Goal: Task Accomplishment & Management: Complete application form

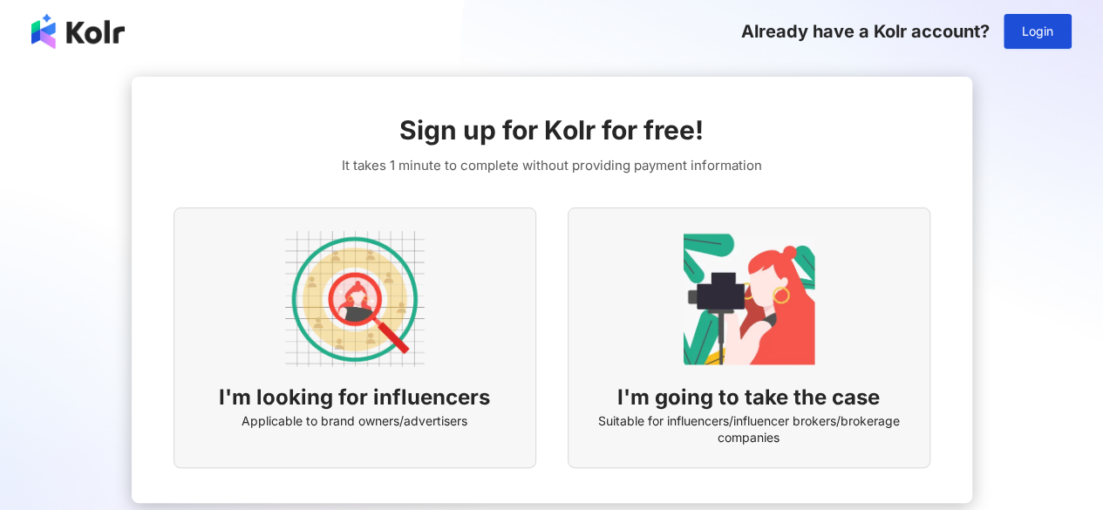
click at [419, 289] on img at bounding box center [355, 299] width 140 height 140
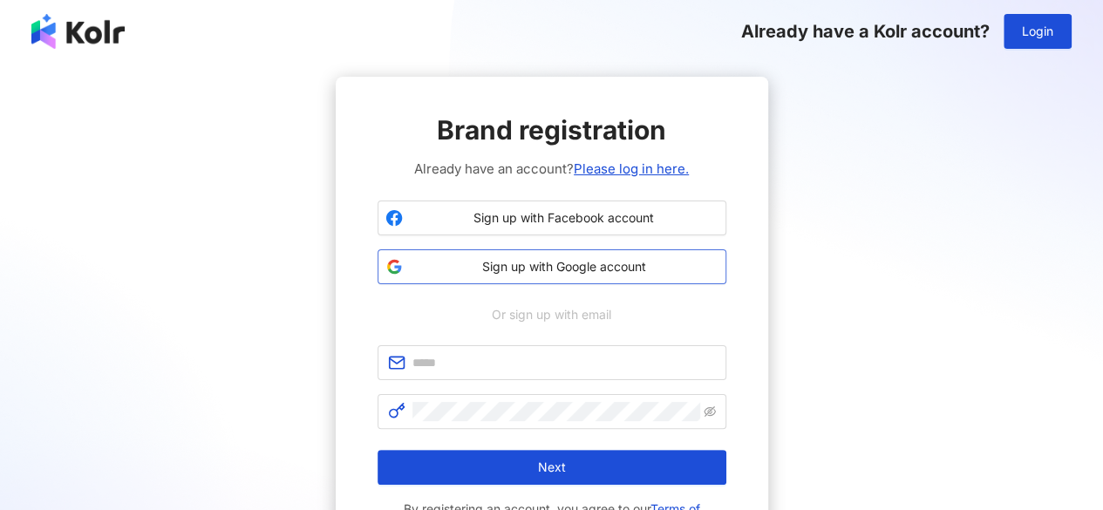
click at [601, 265] on span "Sign up with Google account" at bounding box center [564, 266] width 309 height 17
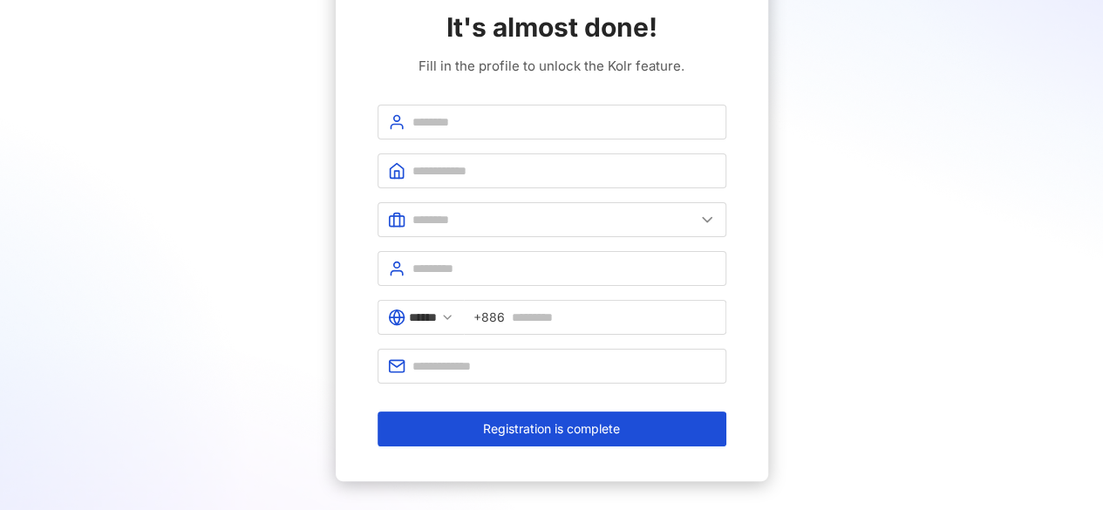
scroll to position [101, 0]
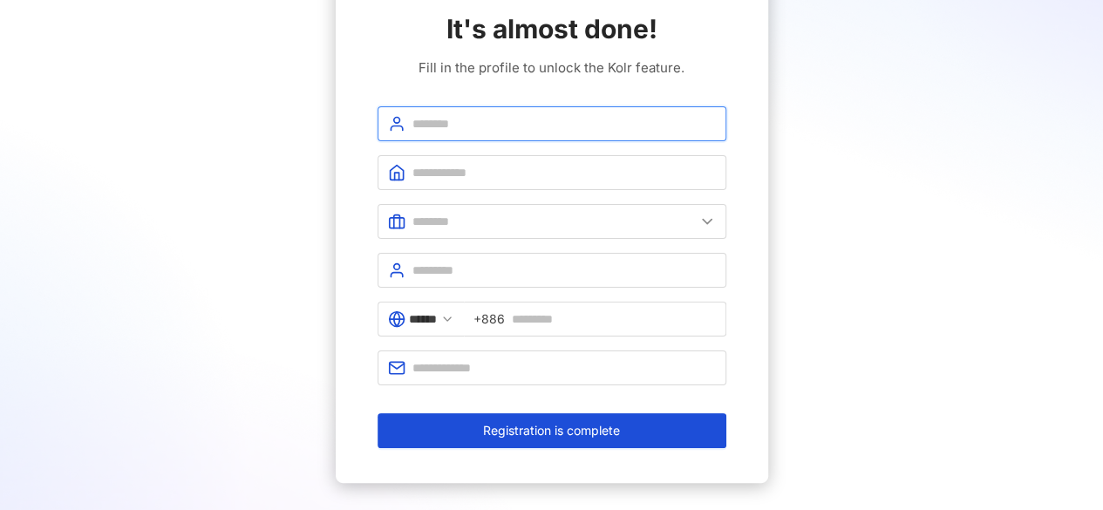
click at [492, 128] on input "text" at bounding box center [563, 123] width 303 height 19
type input "**********"
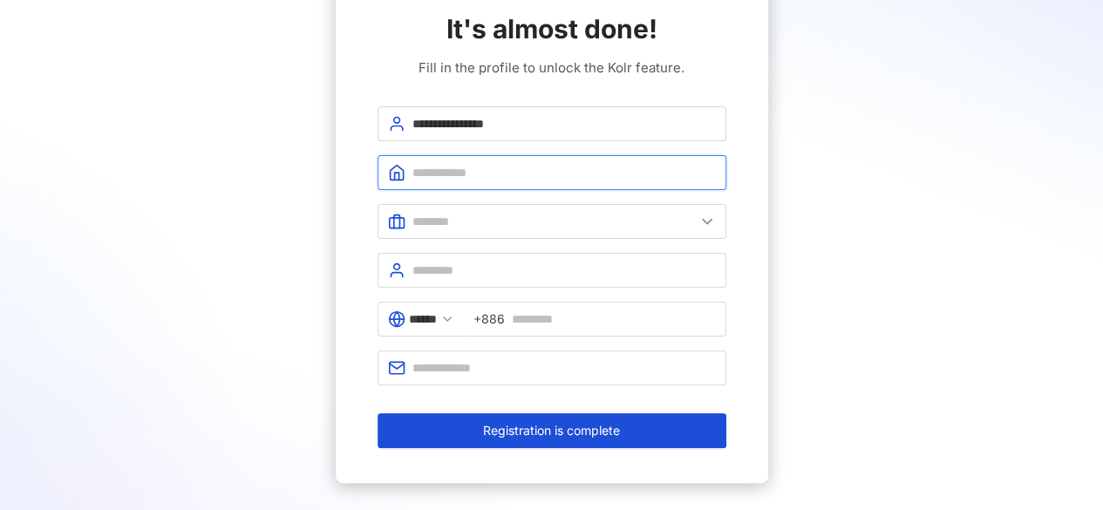
click at [472, 163] on input "text" at bounding box center [563, 172] width 303 height 19
type input "**********"
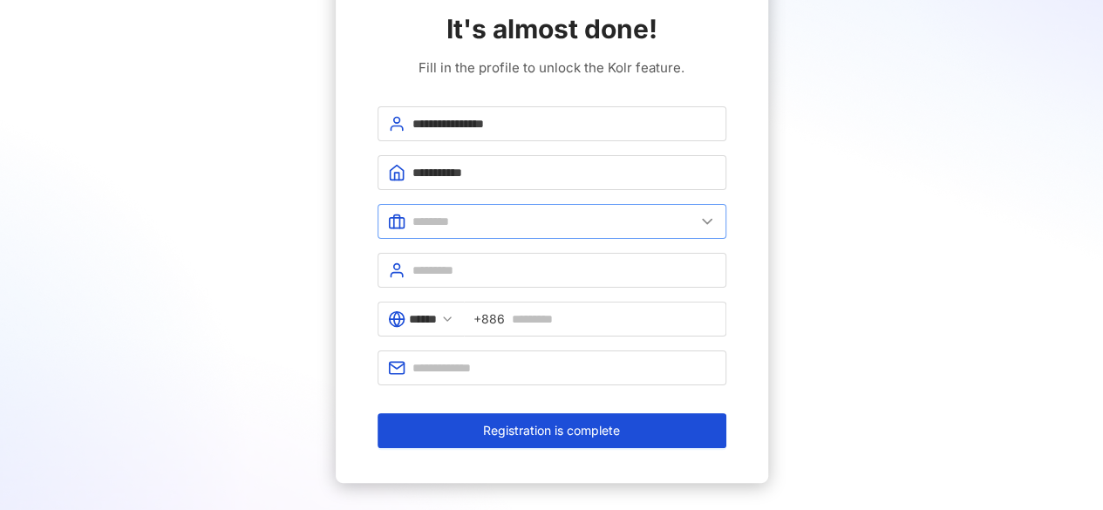
click at [456, 208] on span at bounding box center [552, 221] width 349 height 35
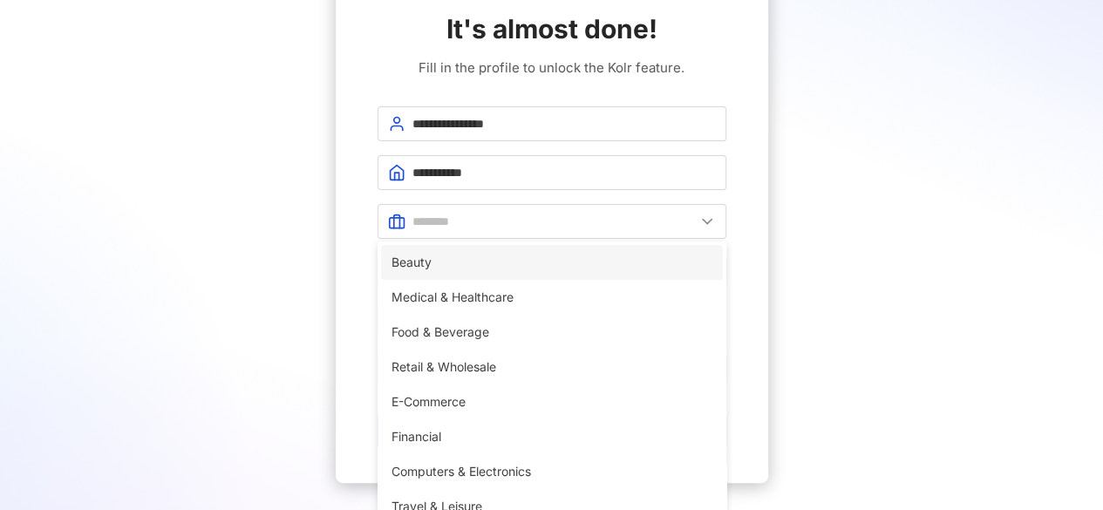
click at [432, 260] on span "Beauty" at bounding box center [552, 262] width 321 height 19
type input "******"
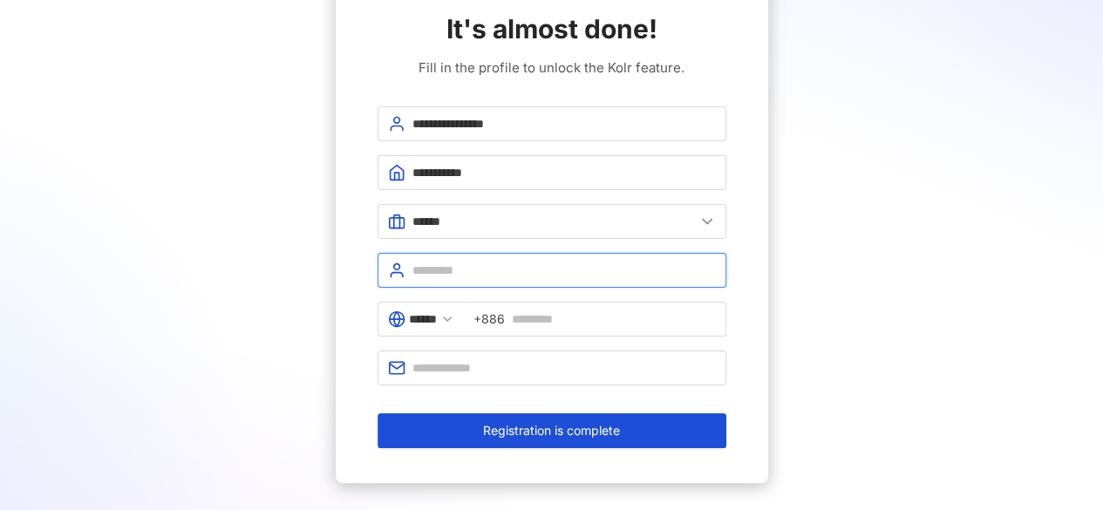
click at [460, 270] on input "text" at bounding box center [563, 270] width 303 height 19
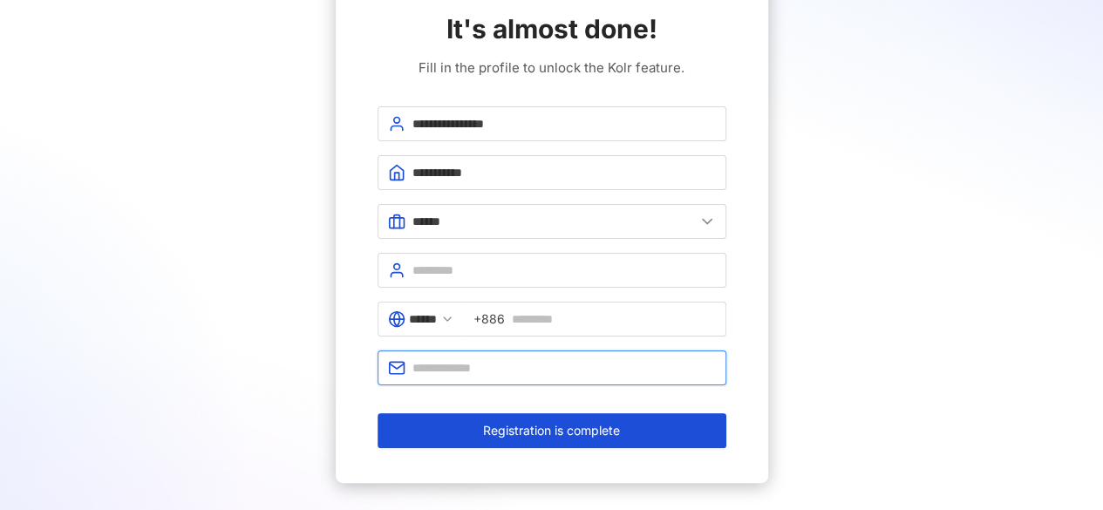
click at [461, 360] on input "text" at bounding box center [563, 367] width 303 height 19
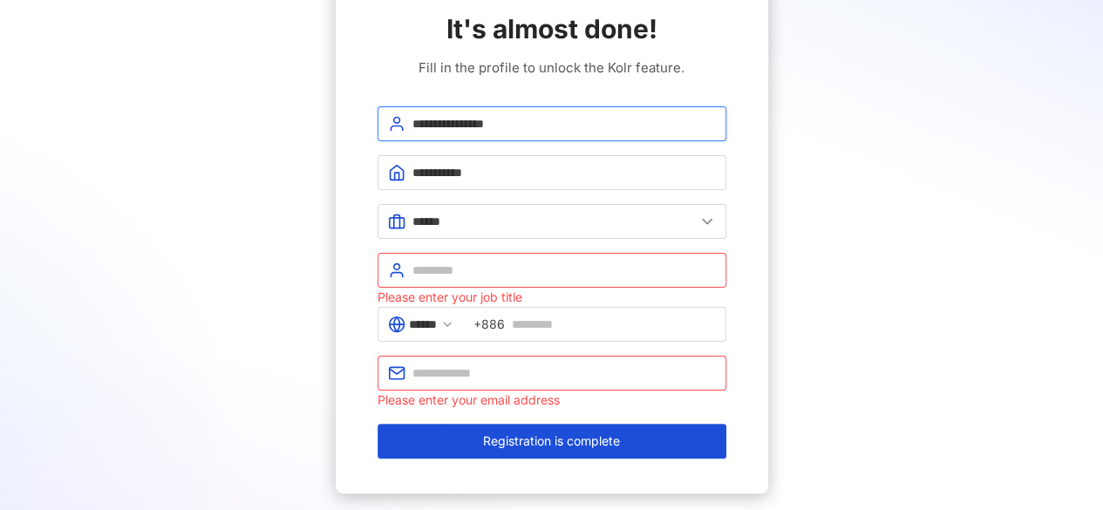
drag, startPoint x: 524, startPoint y: 119, endPoint x: 410, endPoint y: 128, distance: 114.6
click at [410, 128] on span "**********" at bounding box center [552, 123] width 349 height 35
click at [496, 266] on input "text" at bounding box center [563, 270] width 303 height 19
type input "*******"
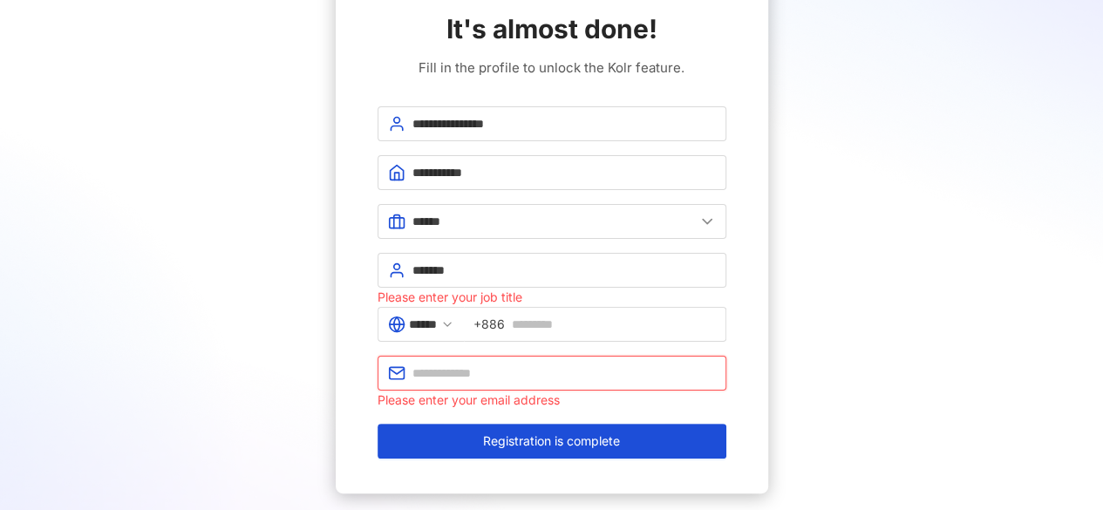
click at [480, 364] on input "text" at bounding box center [563, 373] width 303 height 19
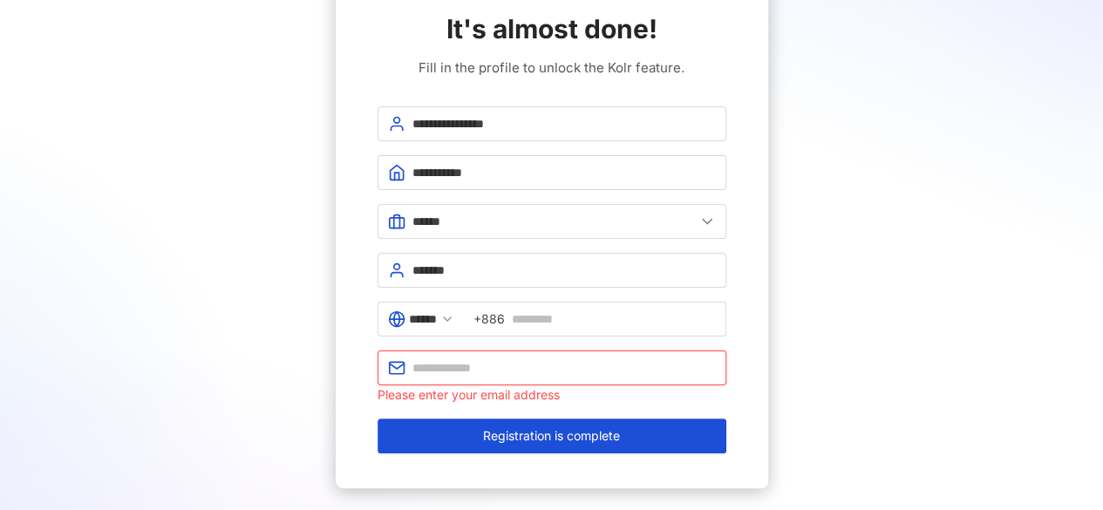
paste input "**********"
type input "**********"
click at [454, 314] on icon at bounding box center [447, 319] width 14 height 14
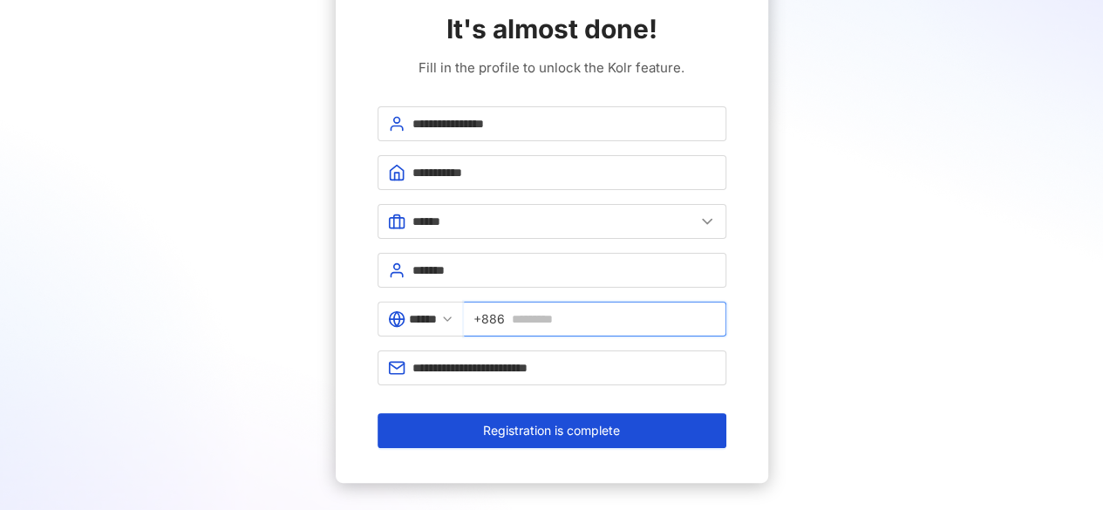
click at [534, 311] on input "text" at bounding box center [614, 319] width 204 height 19
click at [518, 320] on span "+886" at bounding box center [595, 319] width 262 height 35
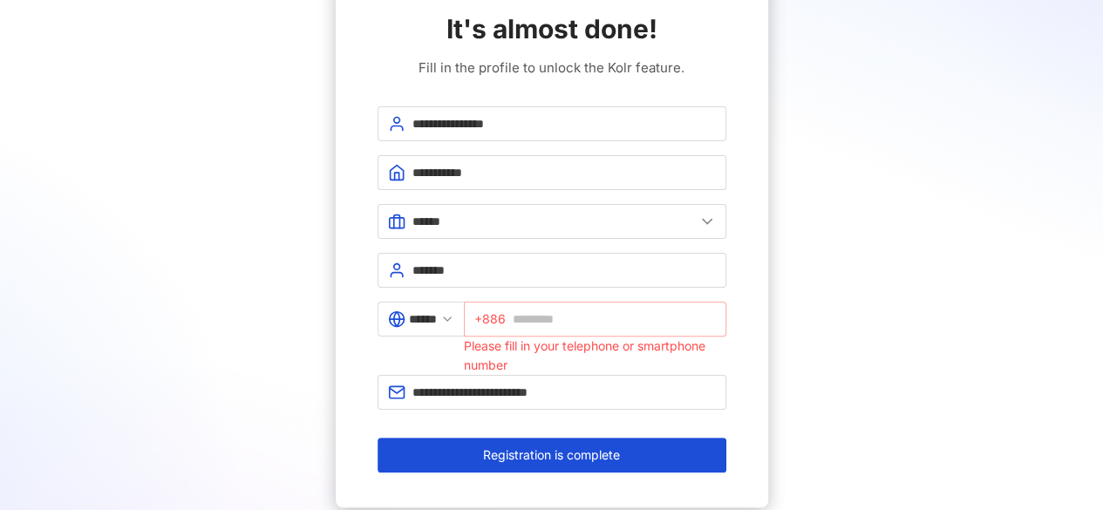
click at [506, 320] on span "+886" at bounding box center [489, 319] width 31 height 19
click at [454, 314] on icon at bounding box center [447, 319] width 14 height 14
click at [551, 320] on input "text" at bounding box center [614, 319] width 203 height 19
type input "*"
click at [451, 317] on polyline at bounding box center [447, 318] width 7 height 3
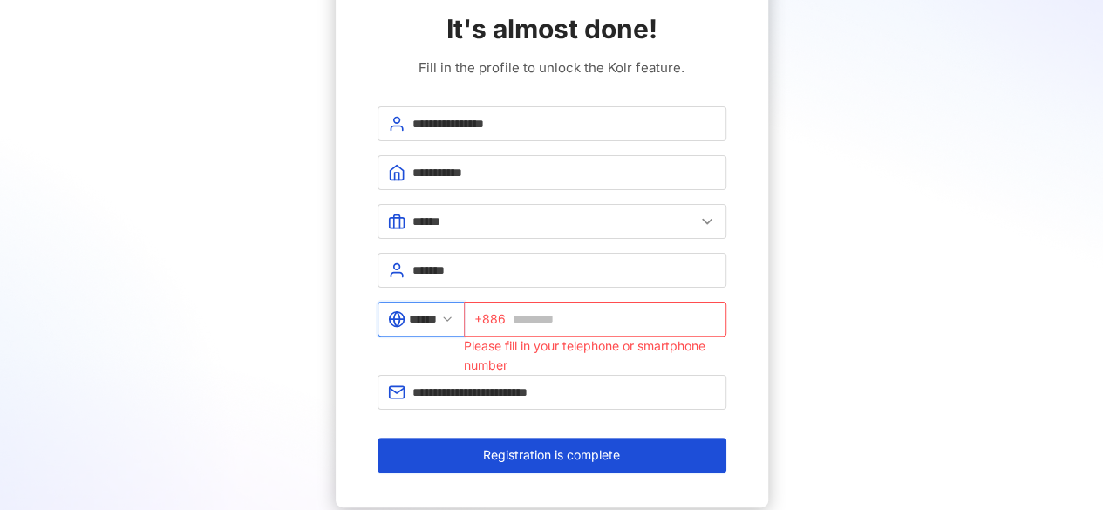
click at [429, 322] on input "******" at bounding box center [423, 319] width 28 height 19
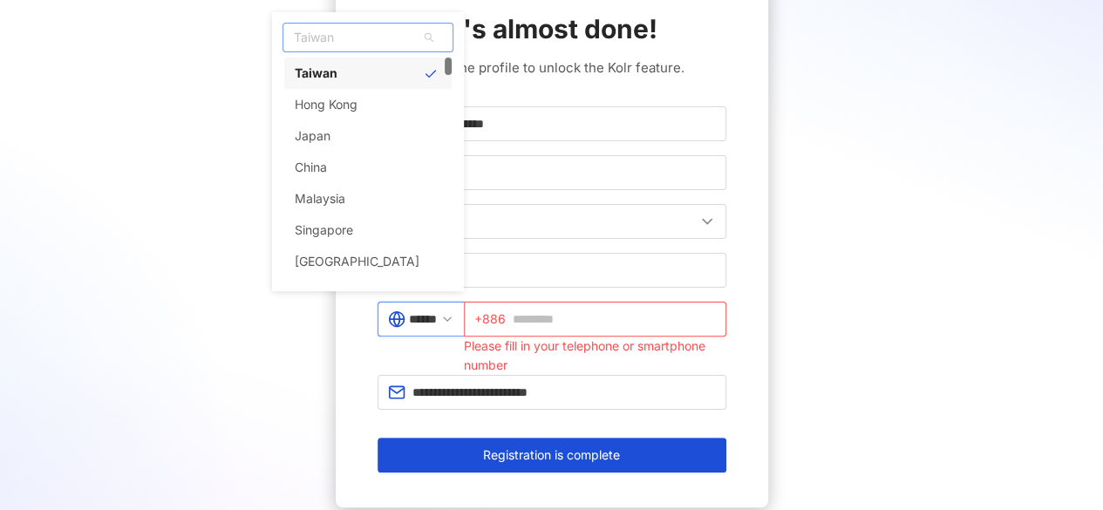
click at [373, 34] on span "Taiwan" at bounding box center [367, 38] width 169 height 28
type input "**"
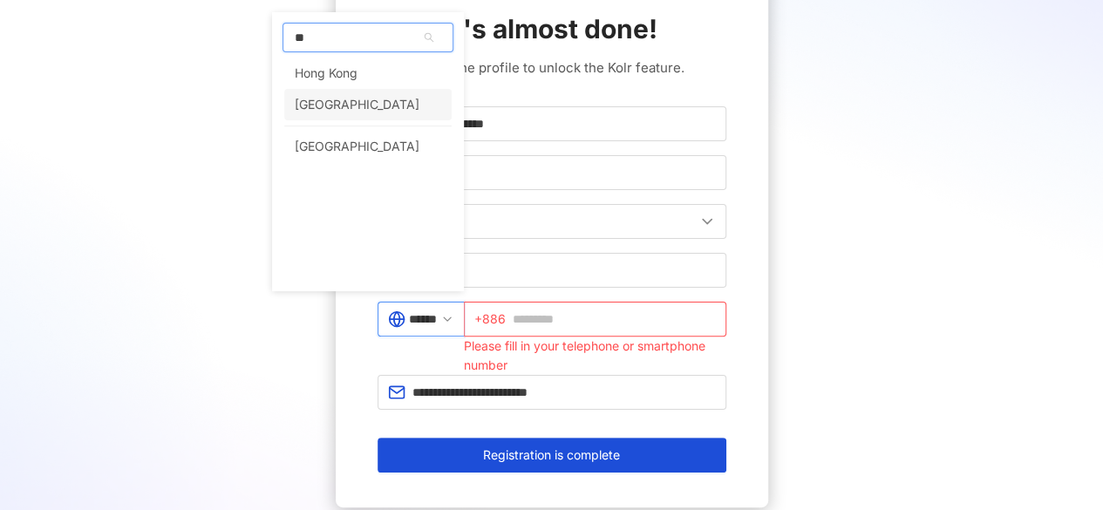
click at [361, 105] on div "South Korea" at bounding box center [357, 104] width 125 height 31
type input "**********"
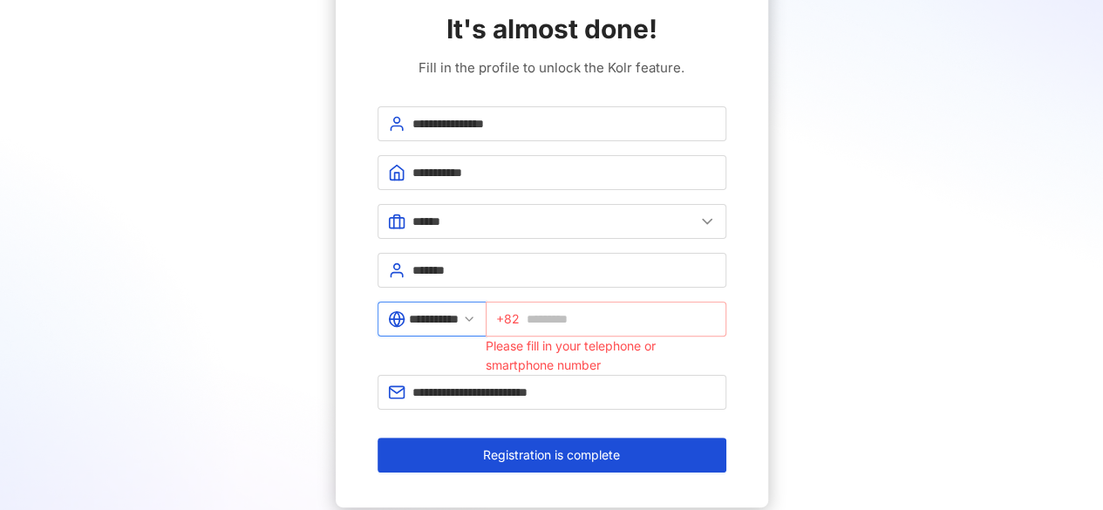
click at [565, 327] on span "+82" at bounding box center [606, 319] width 241 height 35
type input "**********"
click at [701, 358] on div "Please fill in your telephone or smartphone number" at bounding box center [606, 356] width 241 height 38
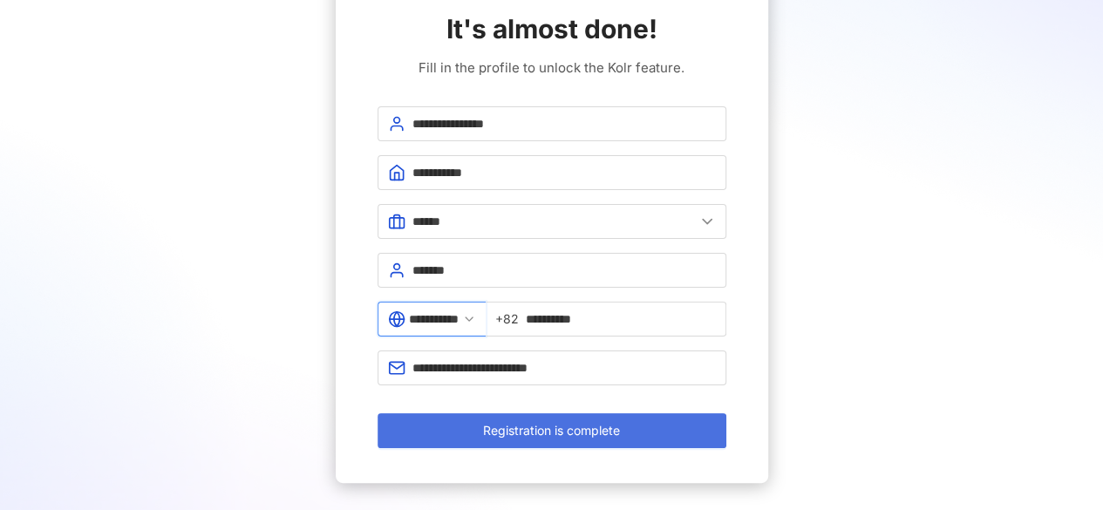
click at [598, 432] on span "Registration is complete" at bounding box center [551, 431] width 137 height 14
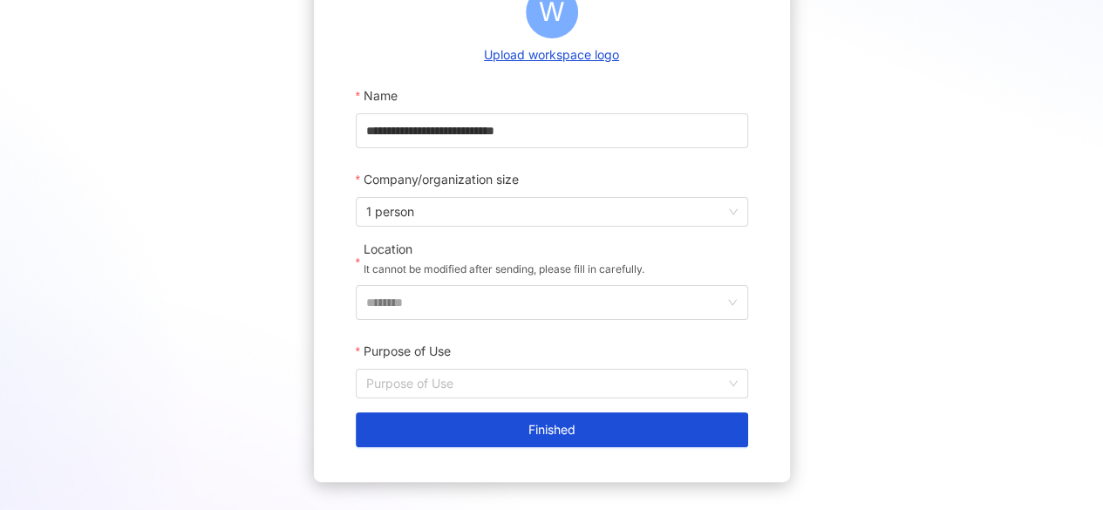
scroll to position [248, 0]
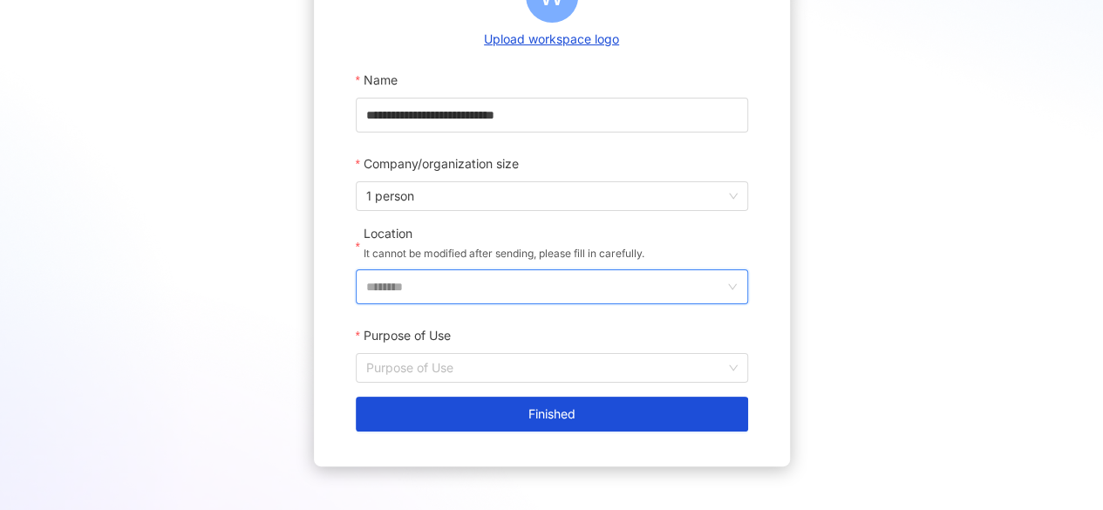
click at [523, 281] on input "********" at bounding box center [545, 286] width 358 height 33
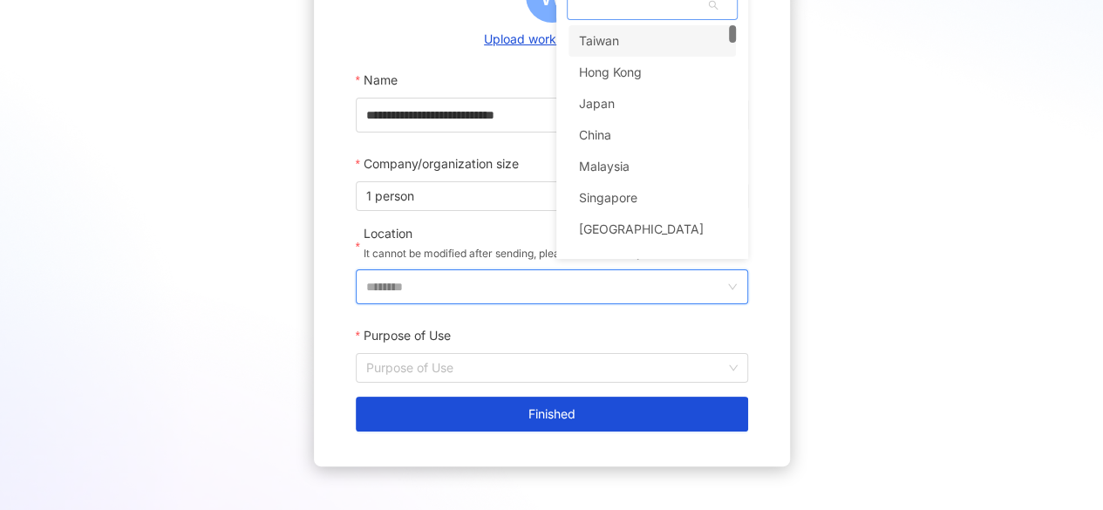
click at [644, 11] on span at bounding box center [652, 5] width 169 height 28
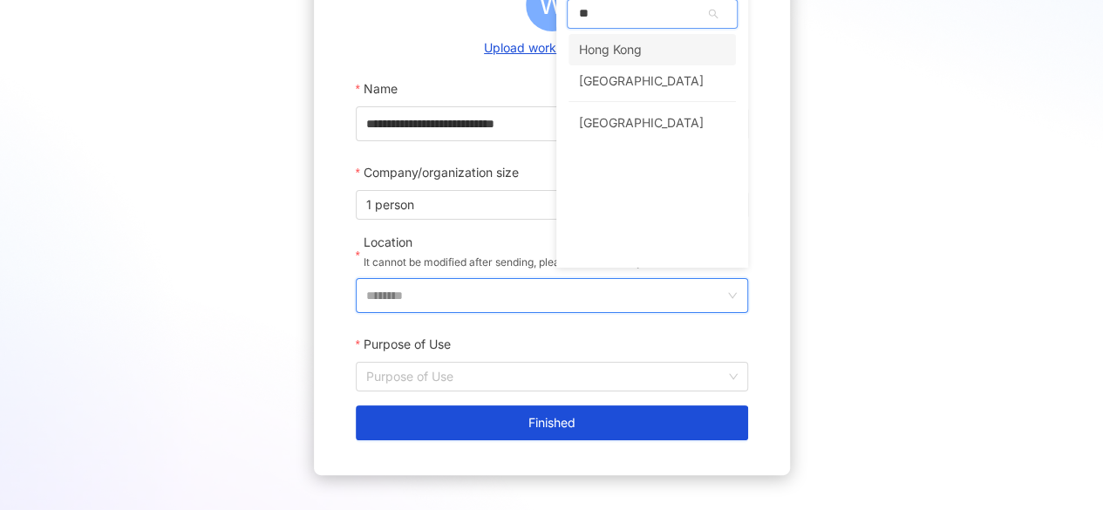
type input "***"
click at [644, 51] on div "South Korea" at bounding box center [641, 49] width 125 height 31
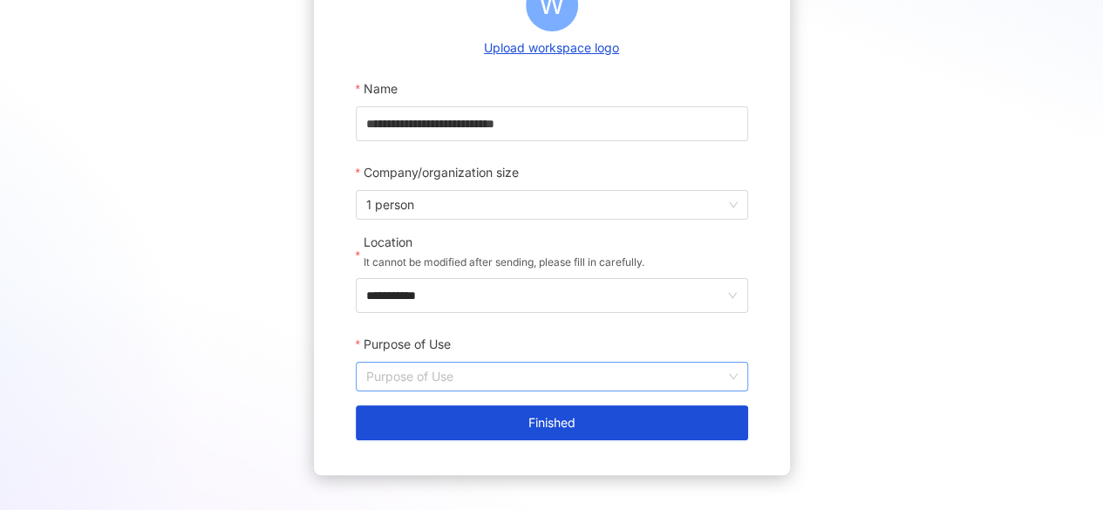
click at [438, 377] on input "Purpose of Use" at bounding box center [551, 377] width 371 height 28
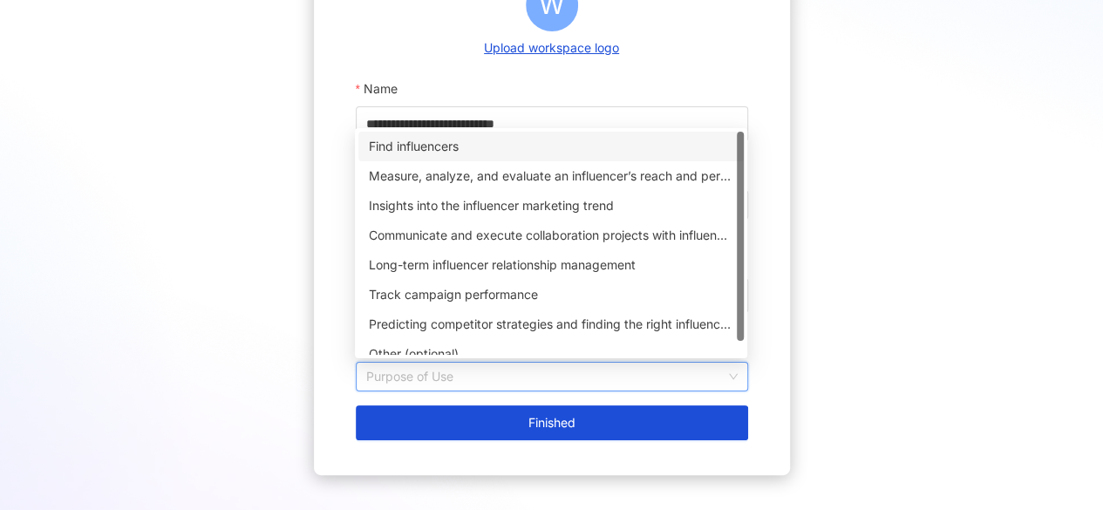
click at [448, 149] on div "Find influencers" at bounding box center [551, 146] width 365 height 19
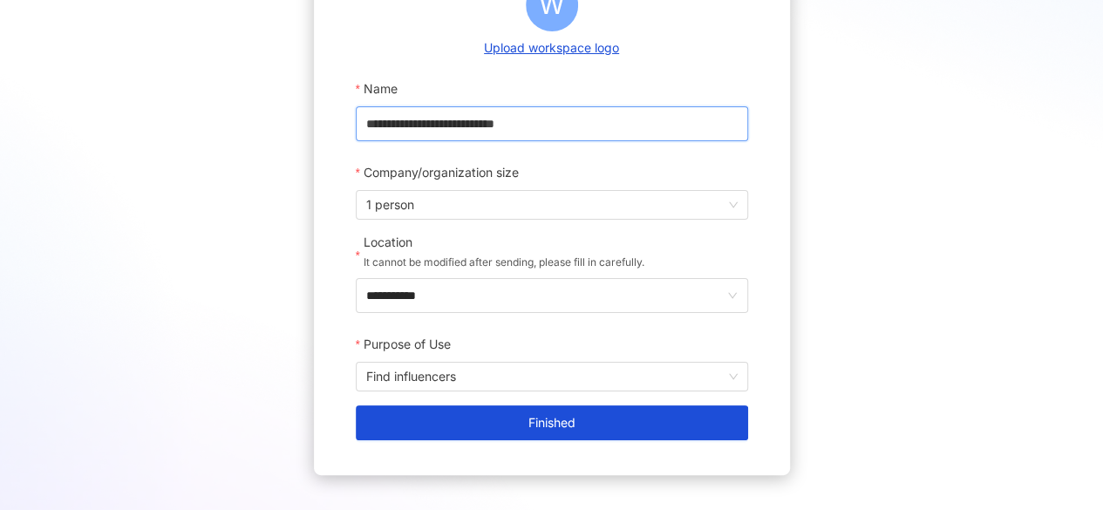
click at [443, 125] on input "**********" at bounding box center [552, 123] width 392 height 35
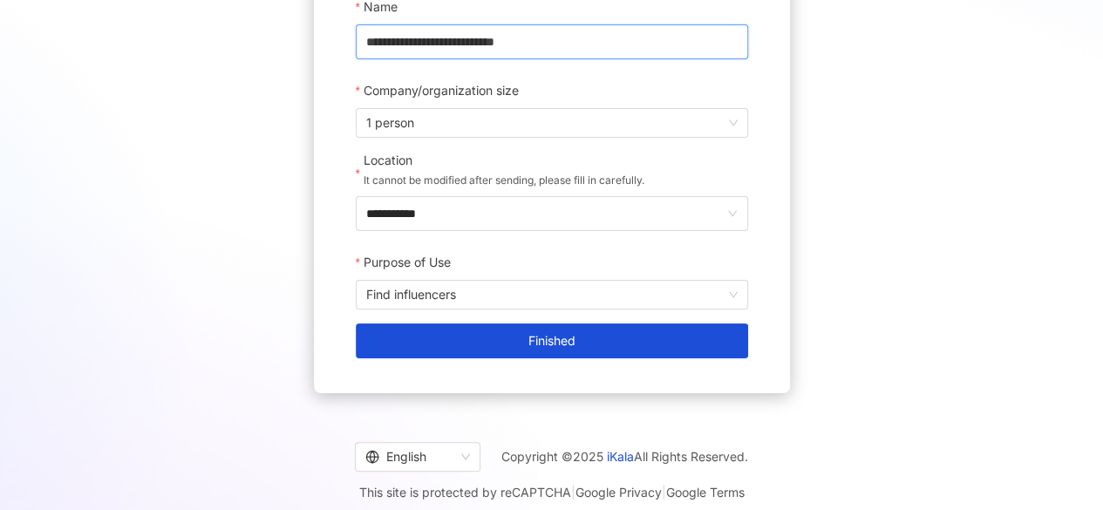
scroll to position [335, 0]
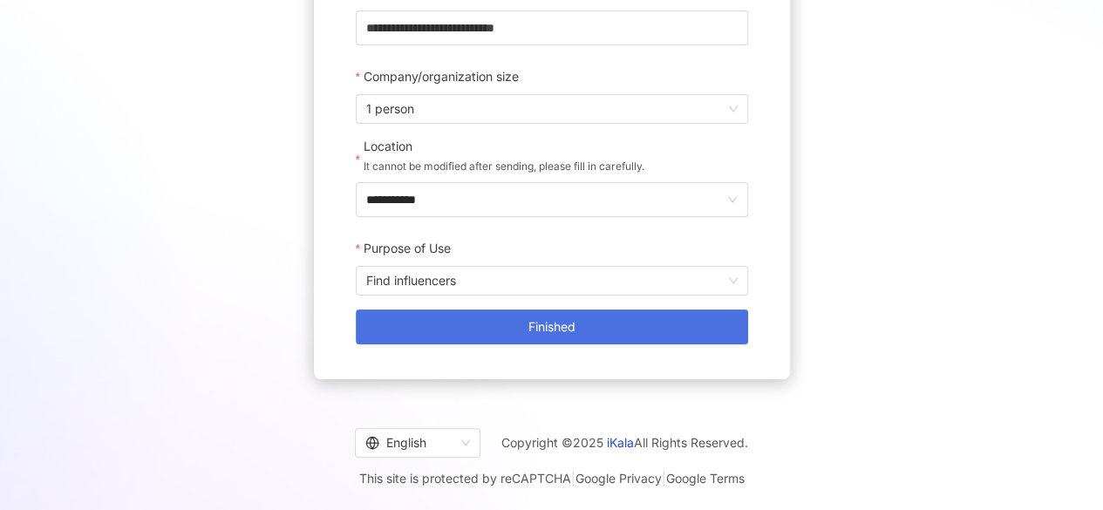
click at [547, 320] on span "Finished" at bounding box center [551, 327] width 47 height 14
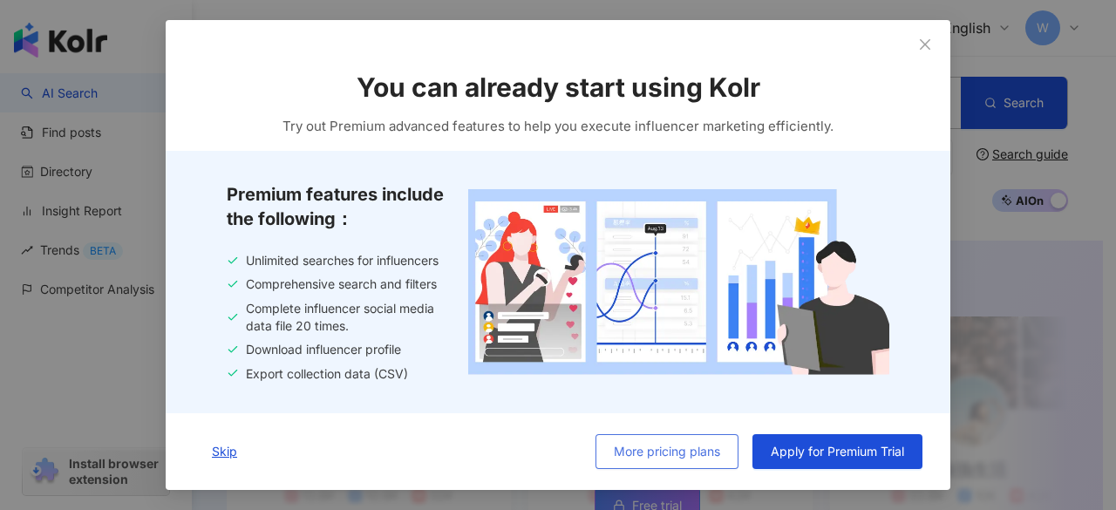
click at [693, 454] on span "More pricing plans" at bounding box center [667, 452] width 106 height 14
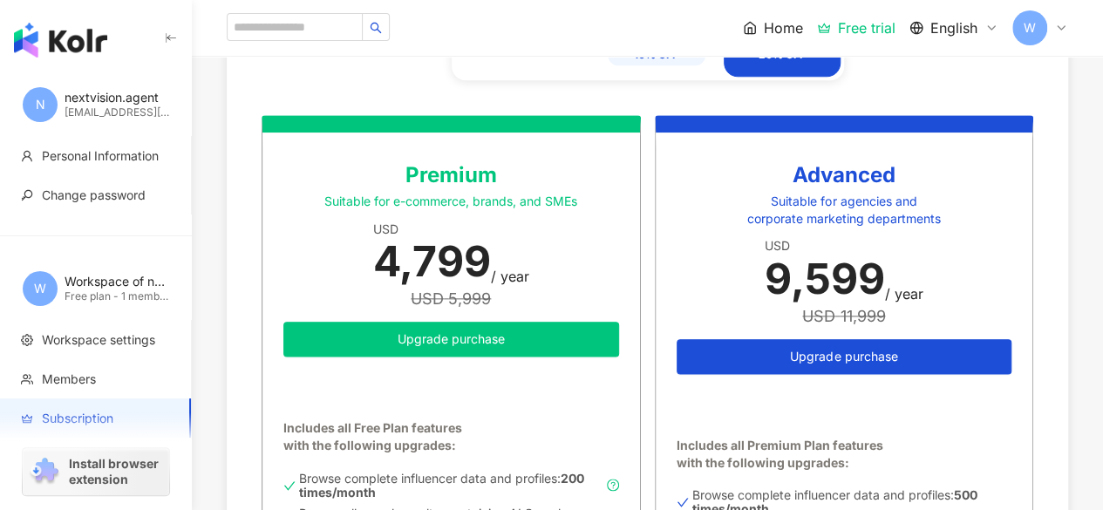
scroll to position [719, 0]
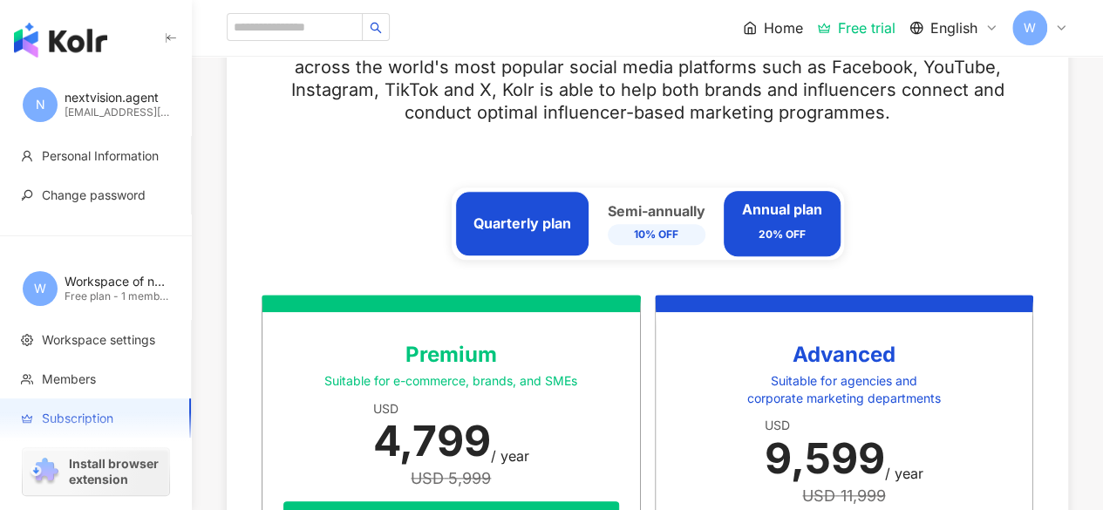
click at [542, 215] on div "Quarterly plan" at bounding box center [523, 223] width 98 height 19
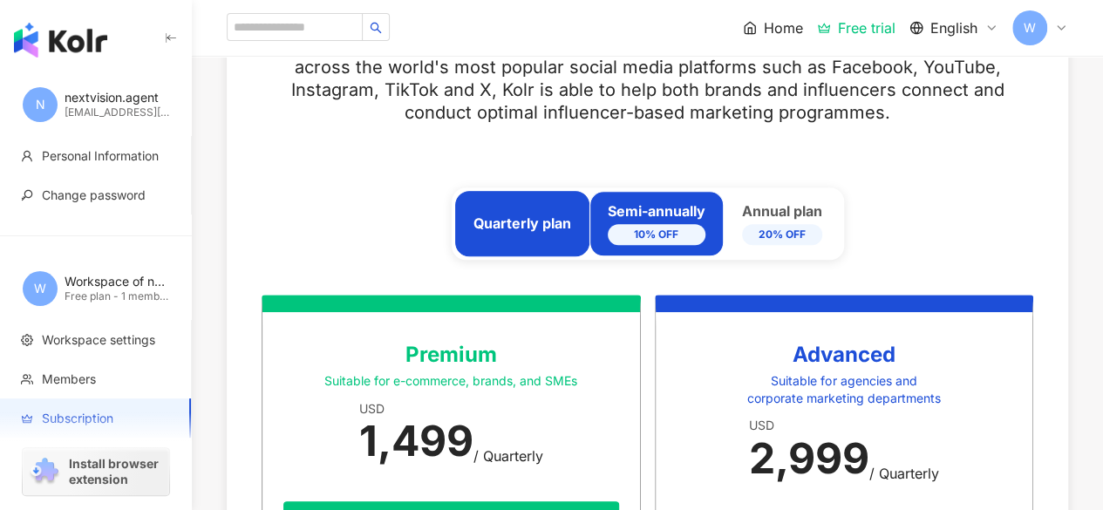
click at [666, 220] on div "Semi-annually 10% OFF" at bounding box center [657, 223] width 98 height 44
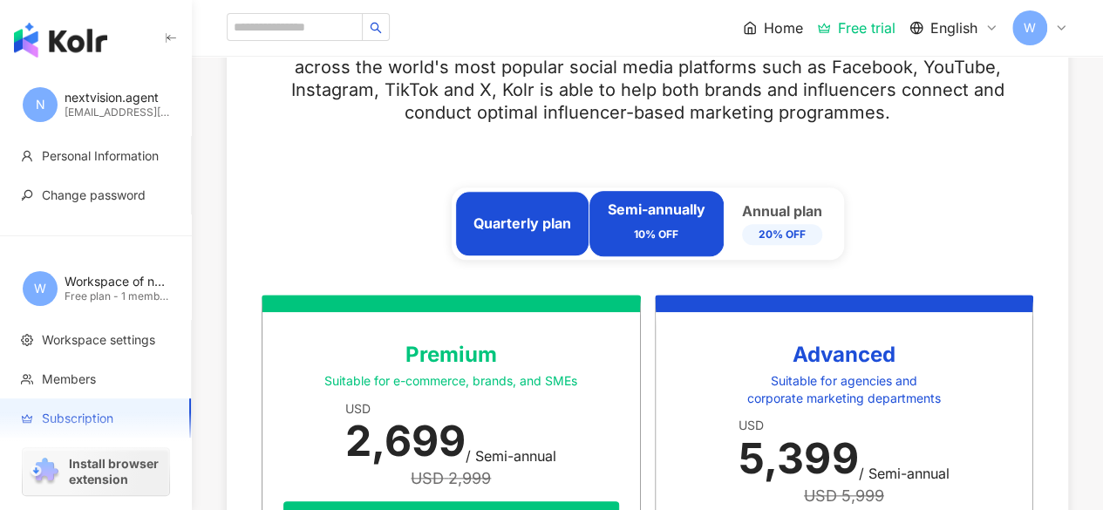
click at [555, 205] on div "Quarterly plan" at bounding box center [522, 223] width 134 height 65
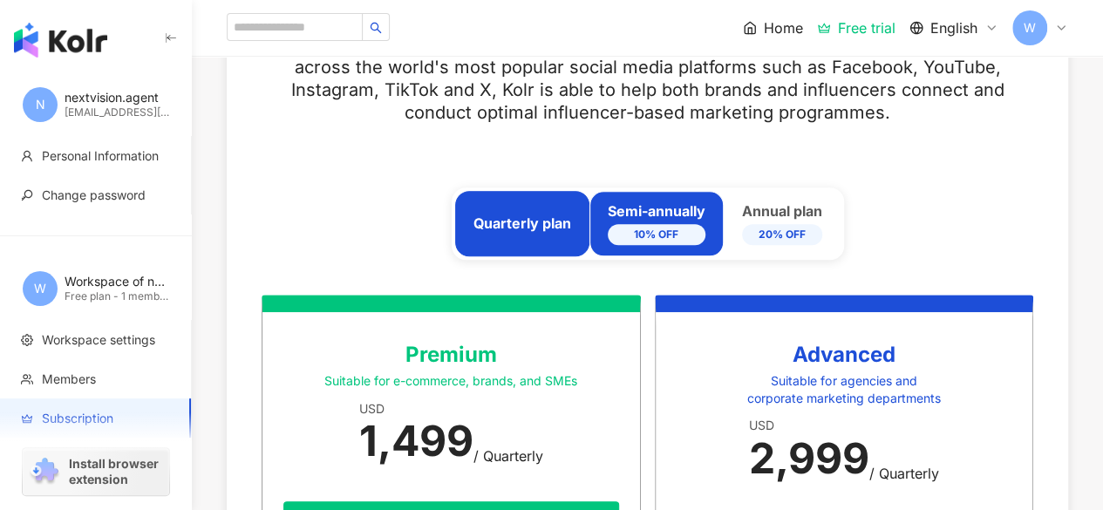
click at [704, 211] on div "Semi-annually 10% OFF" at bounding box center [657, 223] width 98 height 44
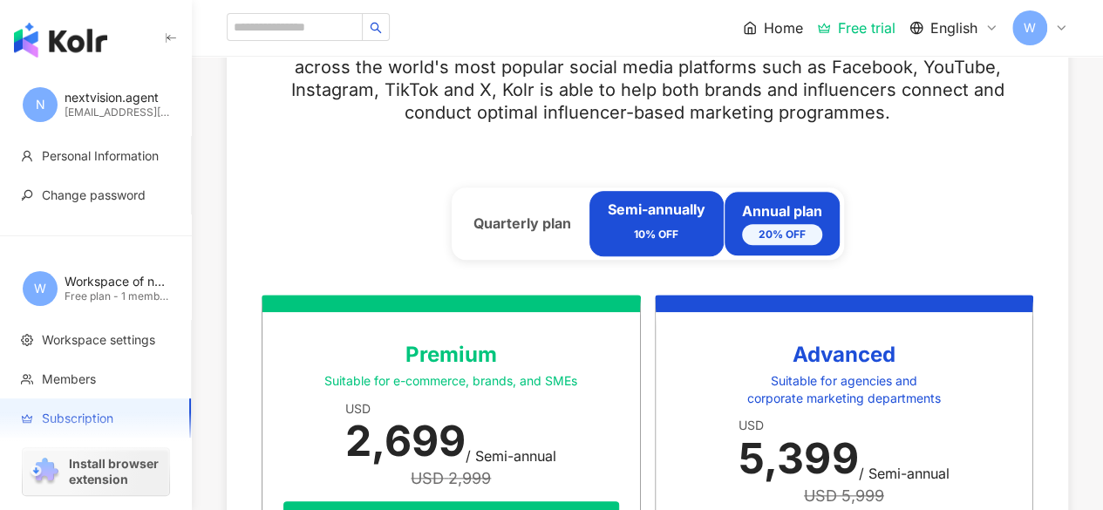
click at [760, 204] on div "Annual plan 20% OFF" at bounding box center [782, 223] width 80 height 44
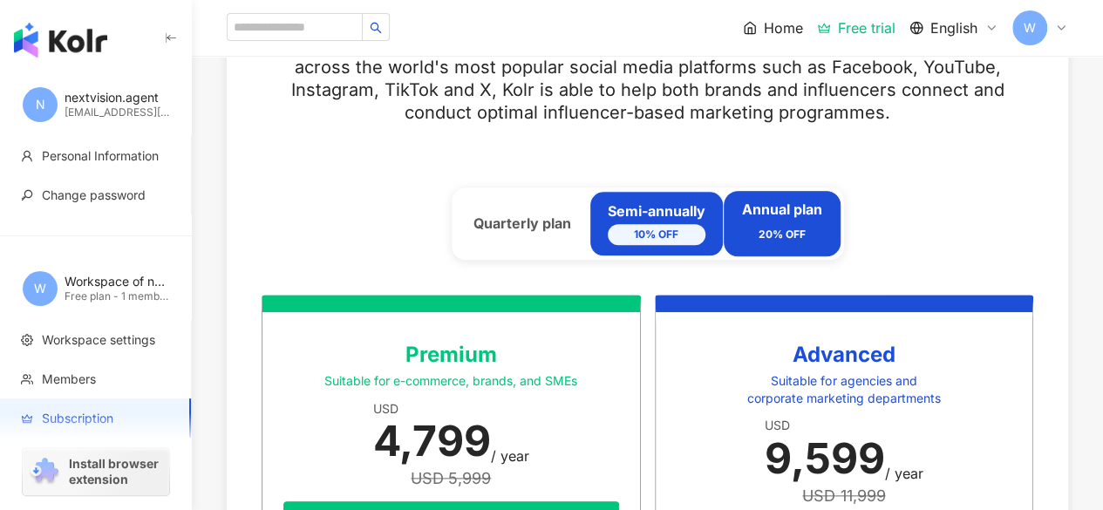
click at [659, 210] on div "Semi-annually 10% OFF" at bounding box center [657, 223] width 98 height 44
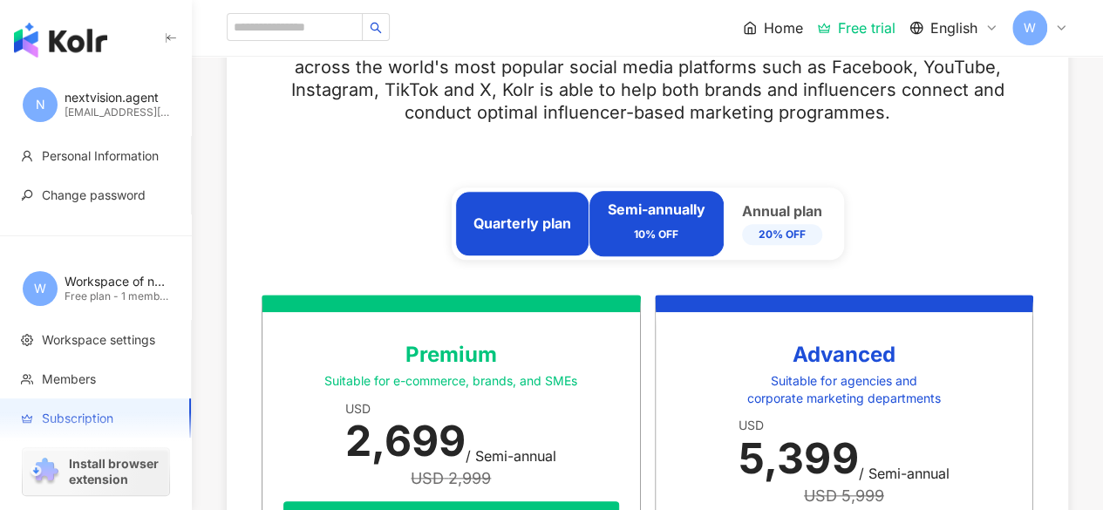
click at [584, 217] on div "Quarterly plan" at bounding box center [522, 223] width 134 height 65
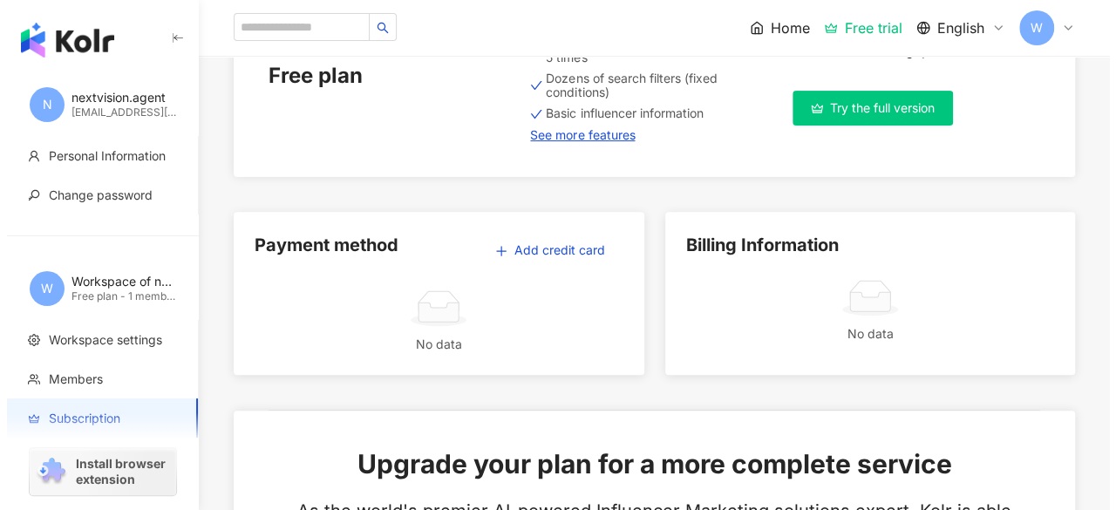
scroll to position [0, 0]
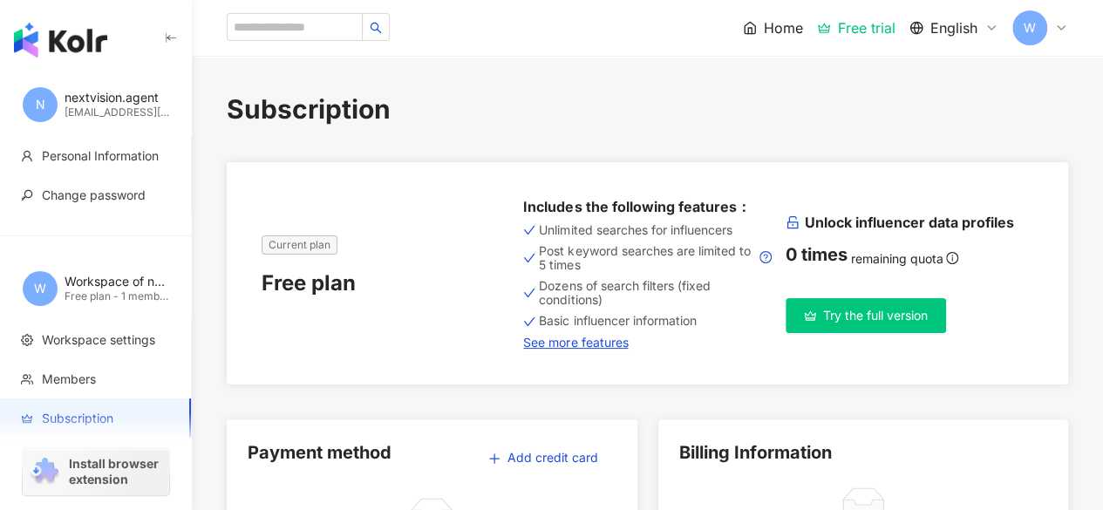
click at [93, 39] on img "button" at bounding box center [60, 40] width 93 height 35
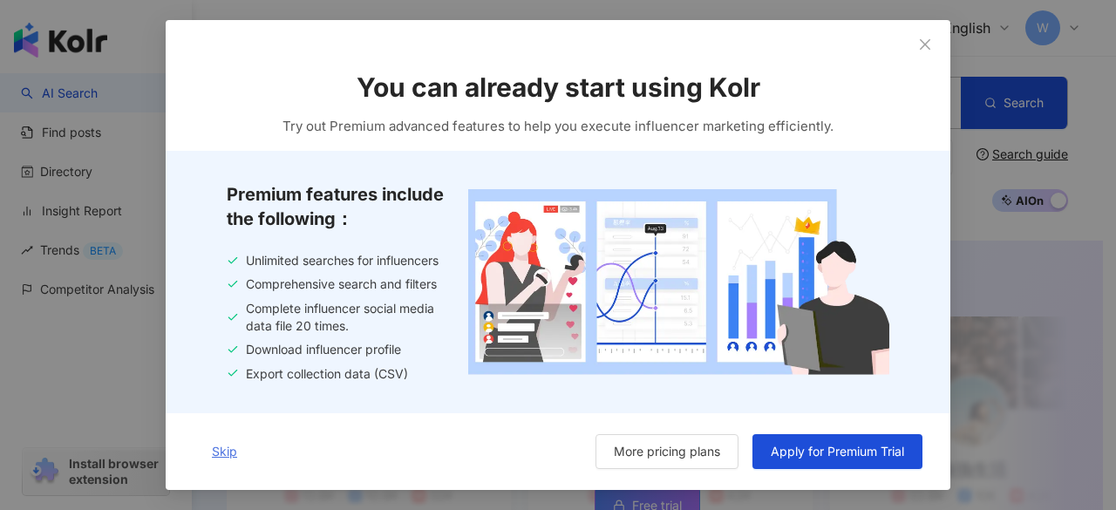
click at [228, 451] on span "Skip" at bounding box center [224, 452] width 25 height 14
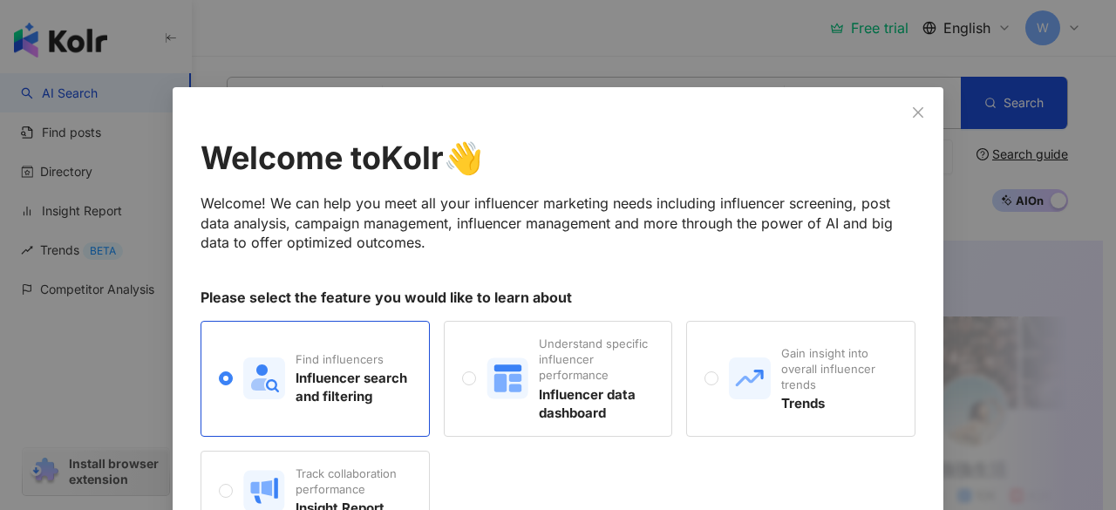
scroll to position [87, 0]
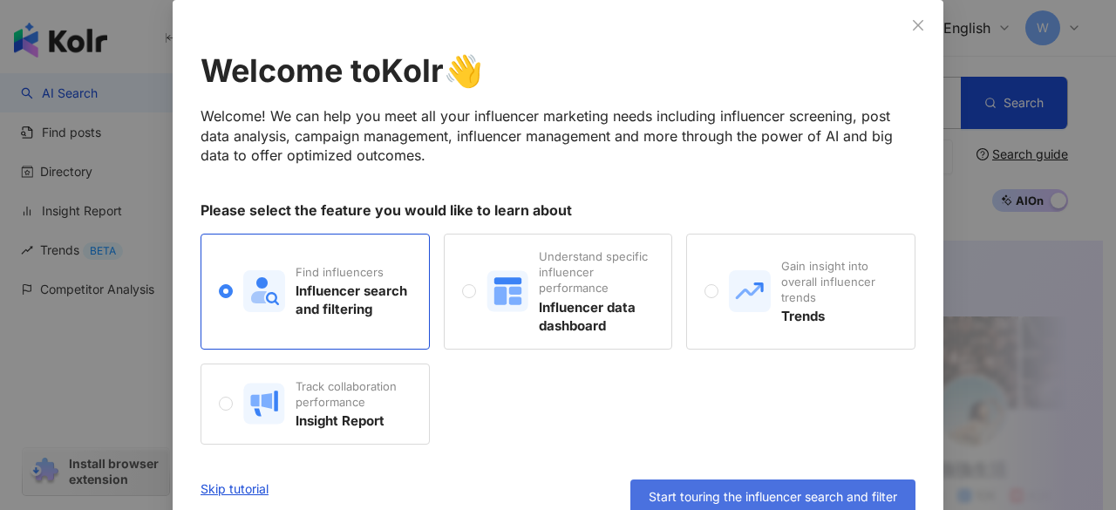
click at [713, 490] on span "Start touring the influencer search and filter" at bounding box center [773, 497] width 249 height 14
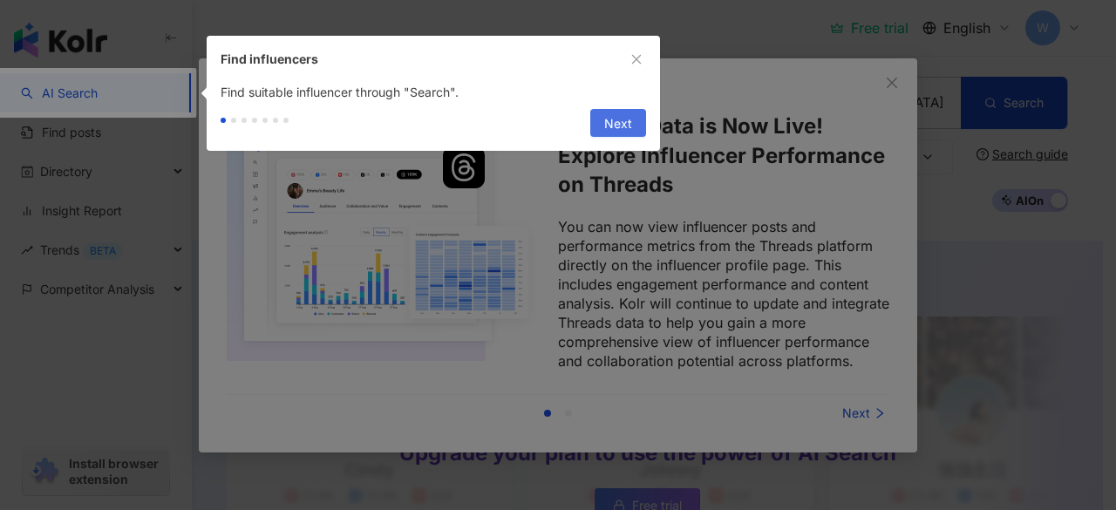
click at [616, 119] on span "Next" at bounding box center [618, 124] width 28 height 28
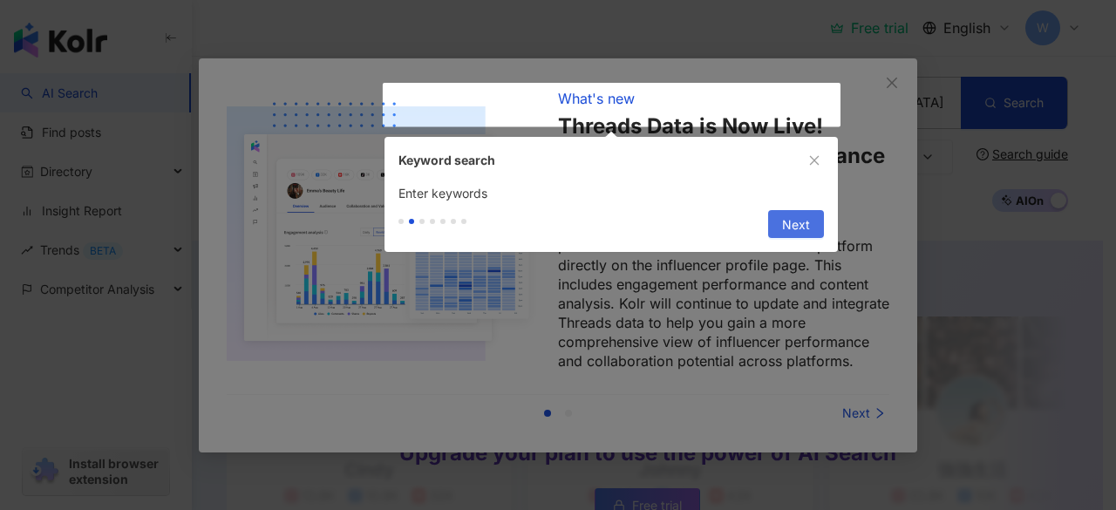
type input "**********"
click at [788, 222] on span "Next" at bounding box center [796, 225] width 28 height 28
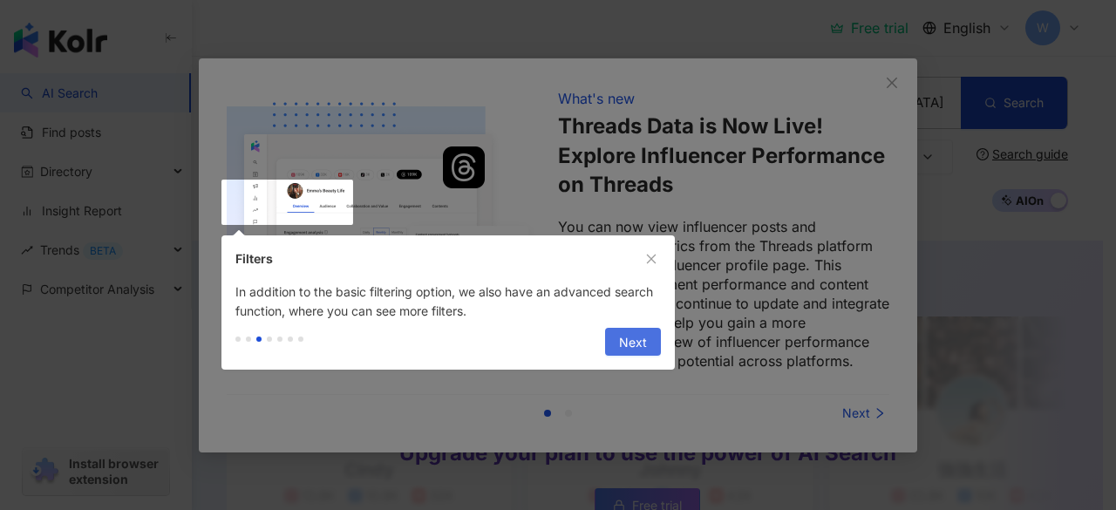
click at [623, 344] on span "Next" at bounding box center [633, 343] width 28 height 28
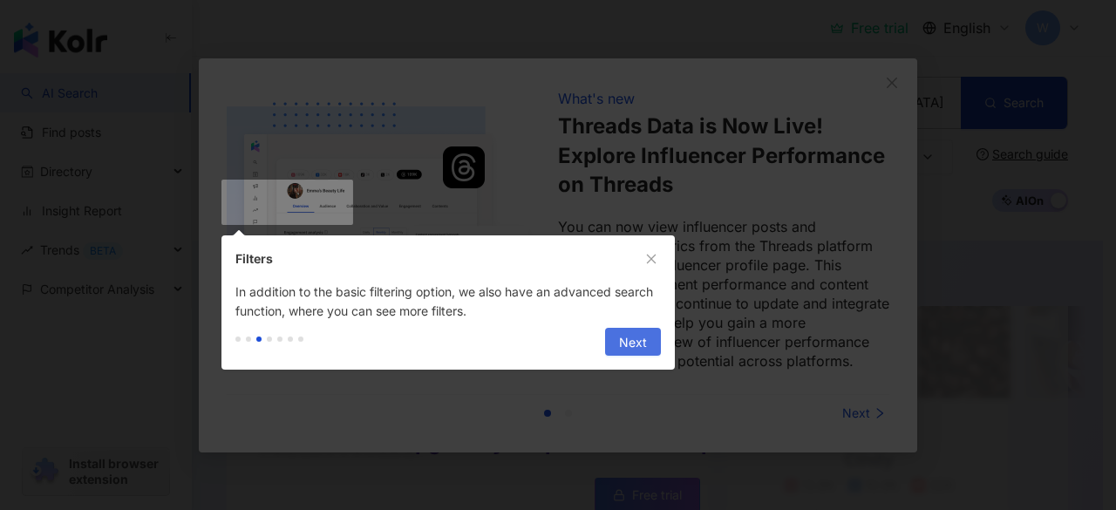
click at [643, 341] on span "Next" at bounding box center [633, 343] width 28 height 28
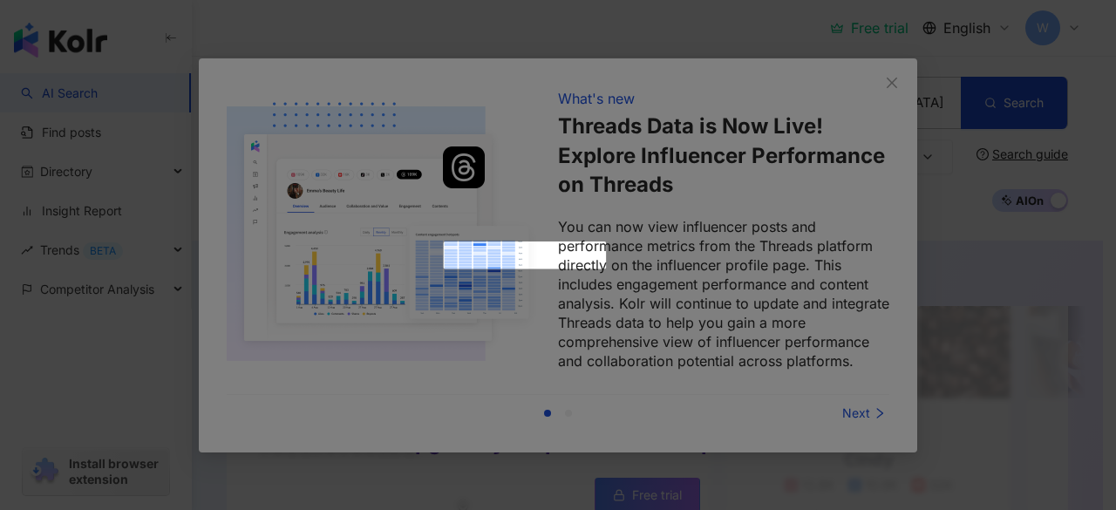
scroll to position [615, 0]
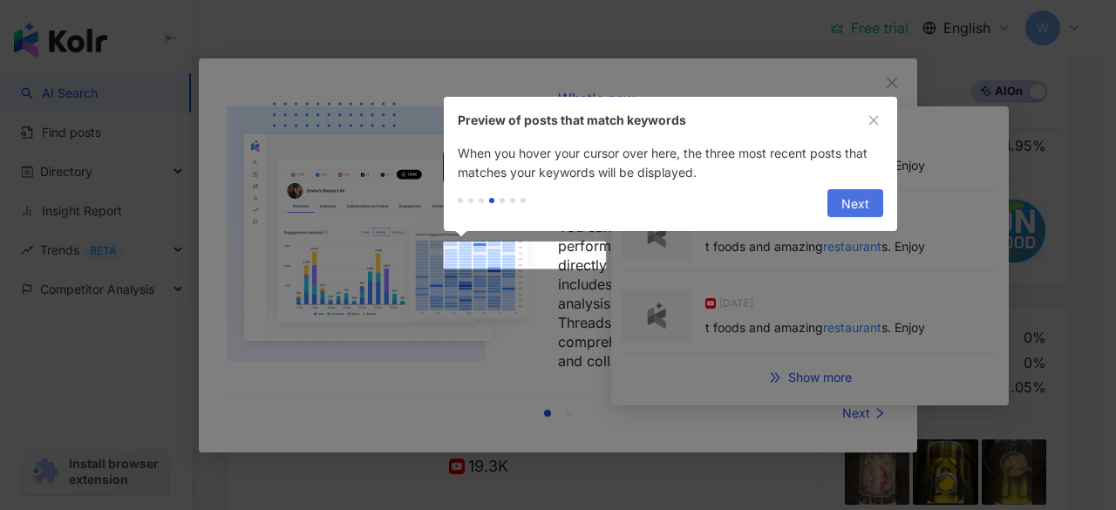
click at [848, 197] on span "Next" at bounding box center [855, 204] width 28 height 28
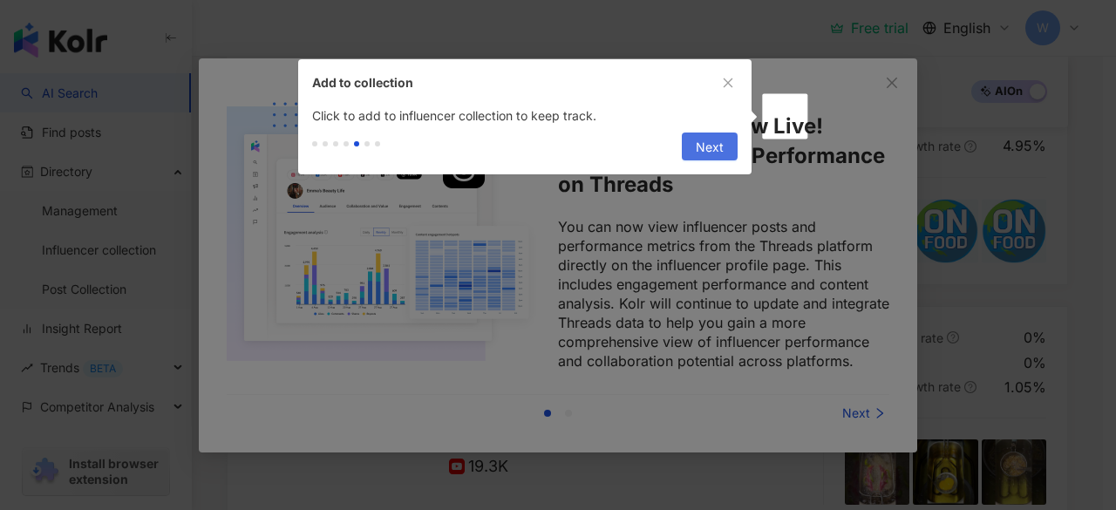
click at [719, 144] on span "Next" at bounding box center [710, 147] width 28 height 28
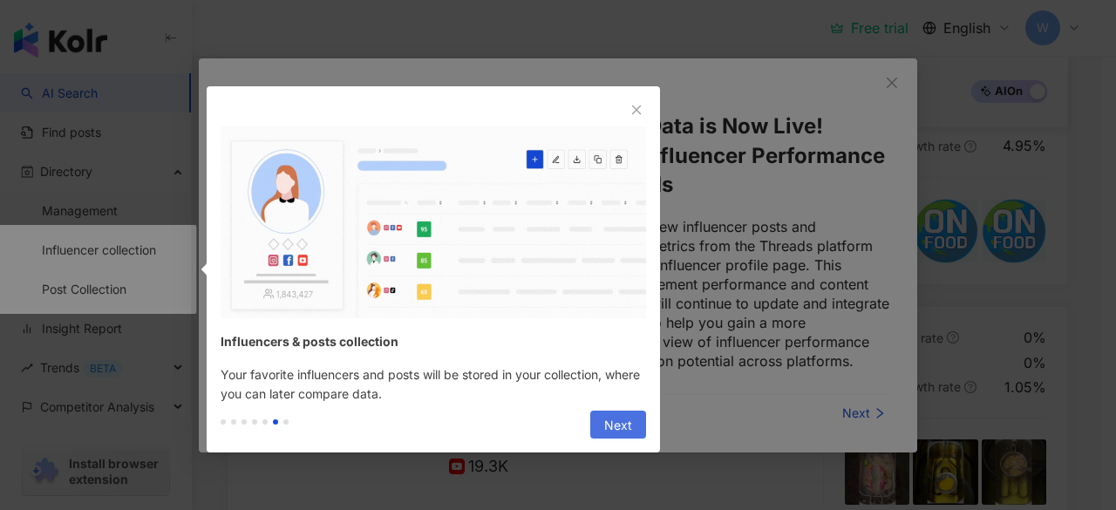
click at [623, 417] on span "Next" at bounding box center [618, 426] width 28 height 28
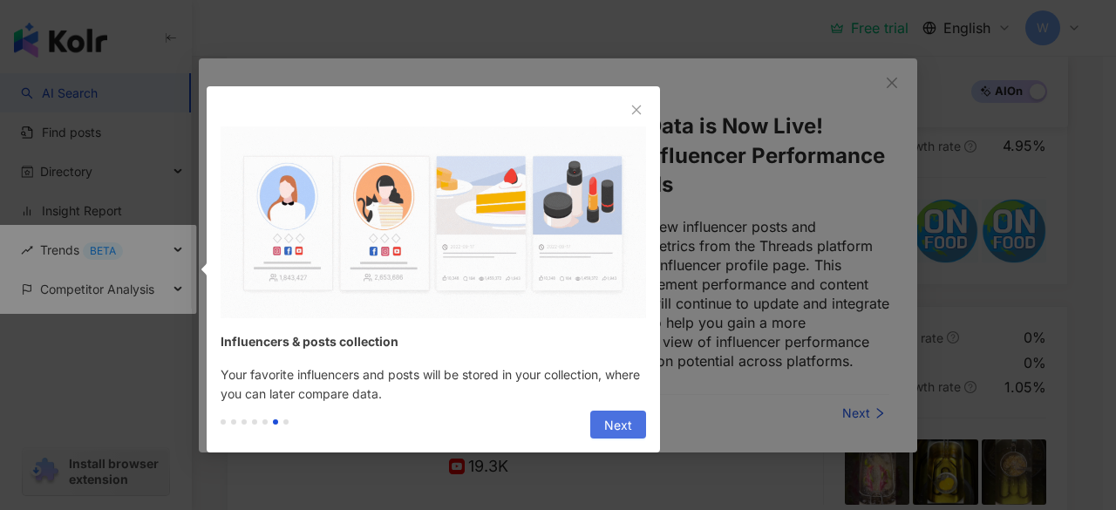
click at [623, 417] on div at bounding box center [558, 255] width 1116 height 510
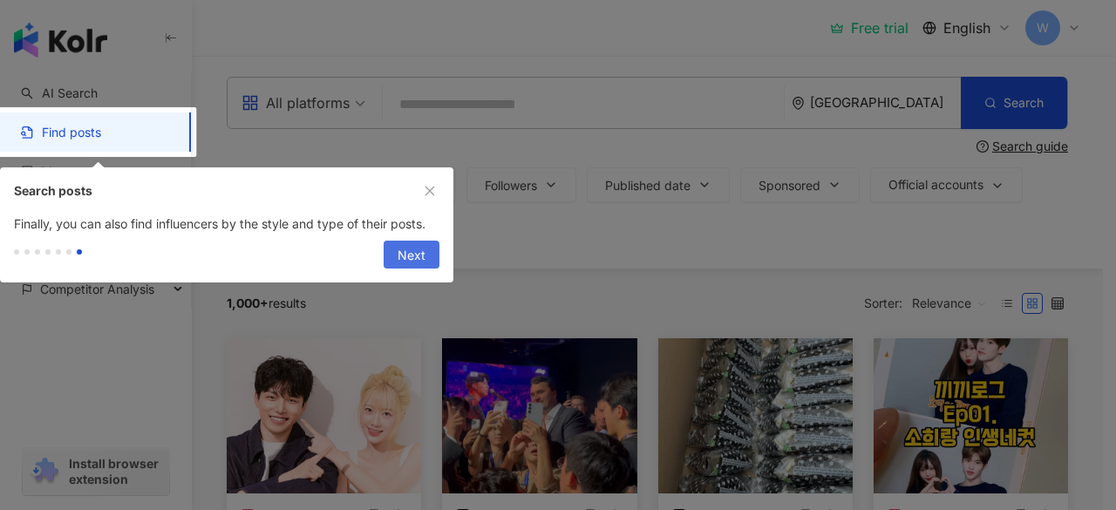
click at [412, 262] on span "Next" at bounding box center [412, 256] width 28 height 28
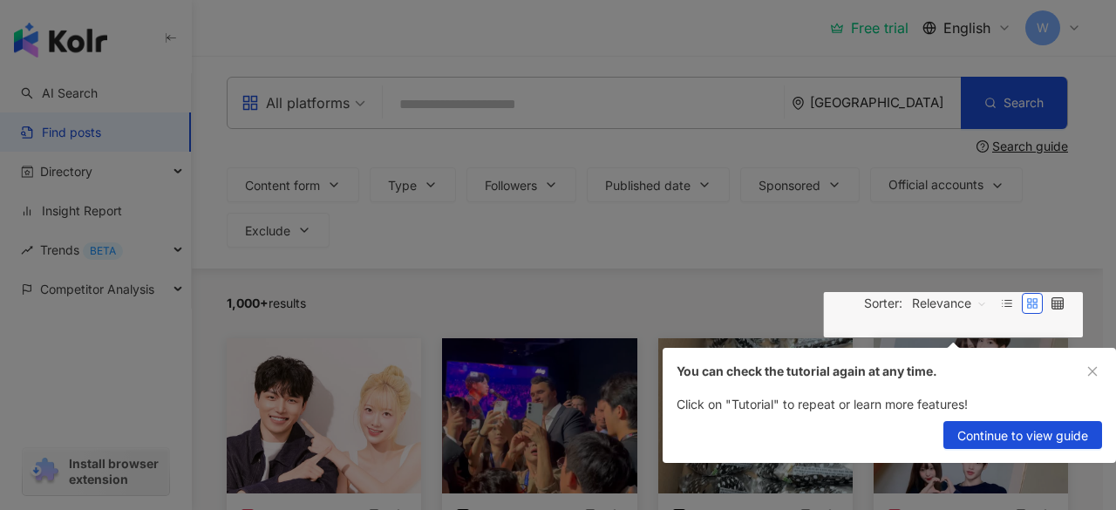
click at [474, 256] on div at bounding box center [558, 255] width 1116 height 510
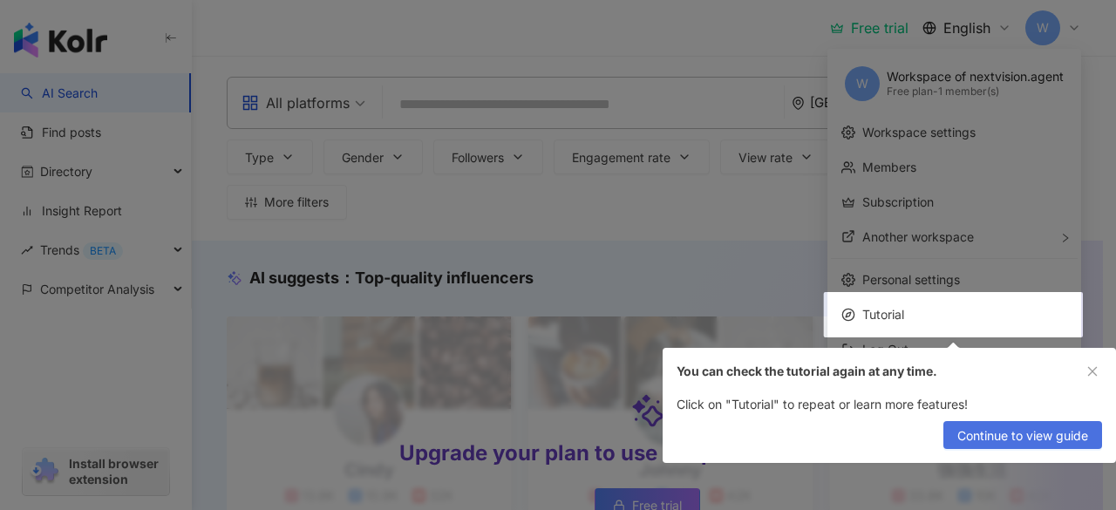
click at [992, 439] on span "Continue to view guide" at bounding box center [1022, 436] width 131 height 28
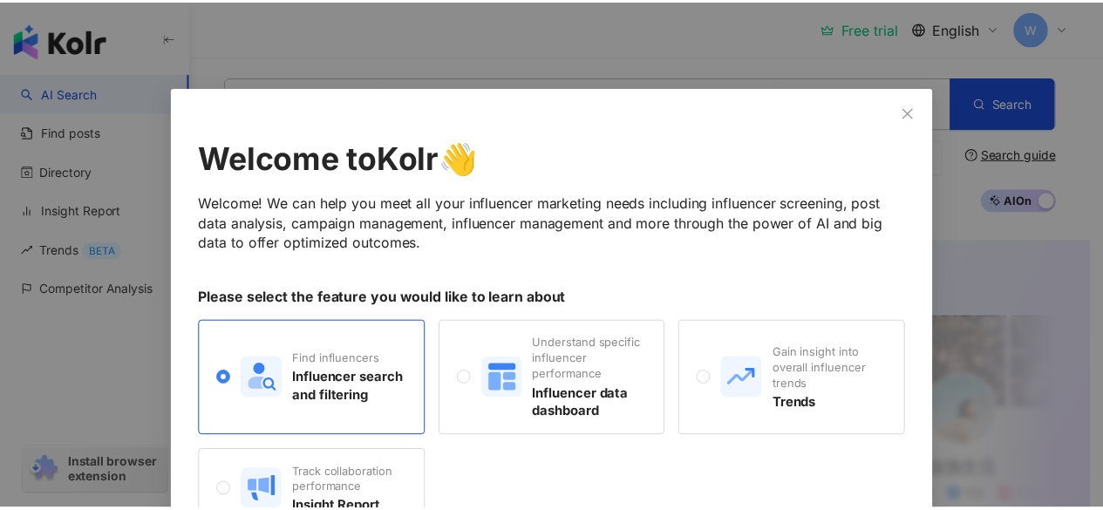
scroll to position [87, 0]
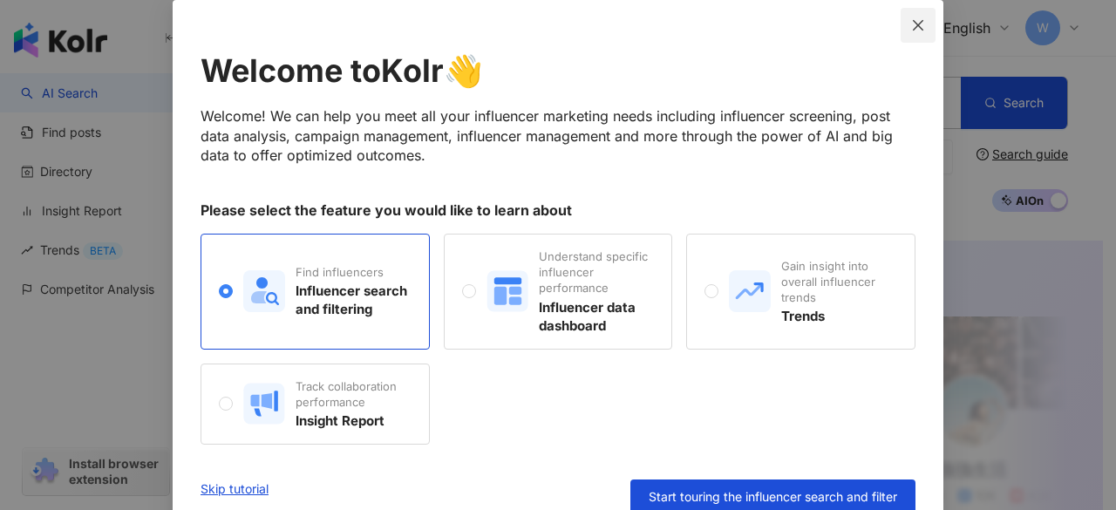
click at [914, 25] on icon "close" at bounding box center [918, 25] width 14 height 14
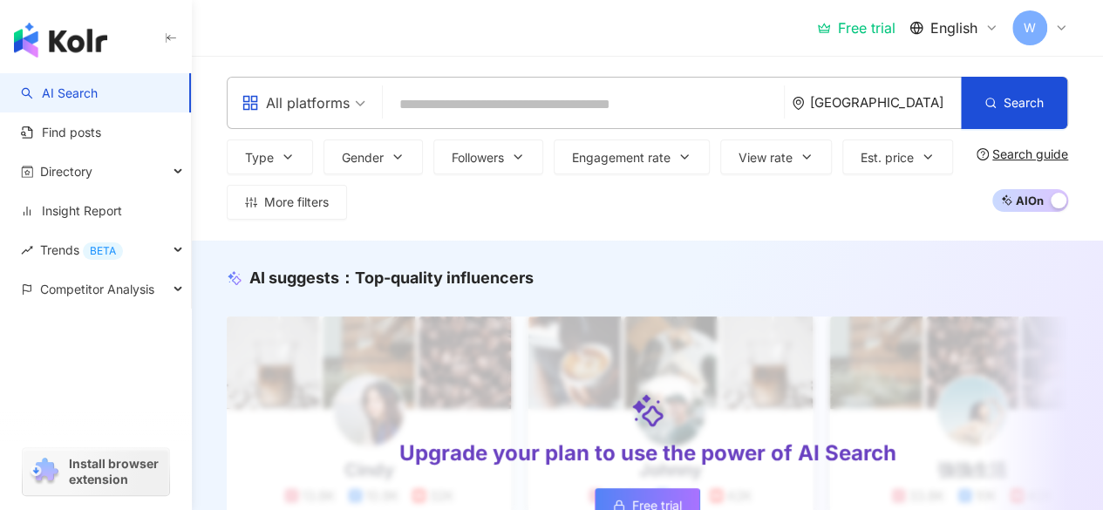
click at [358, 102] on span "All platforms" at bounding box center [304, 103] width 124 height 28
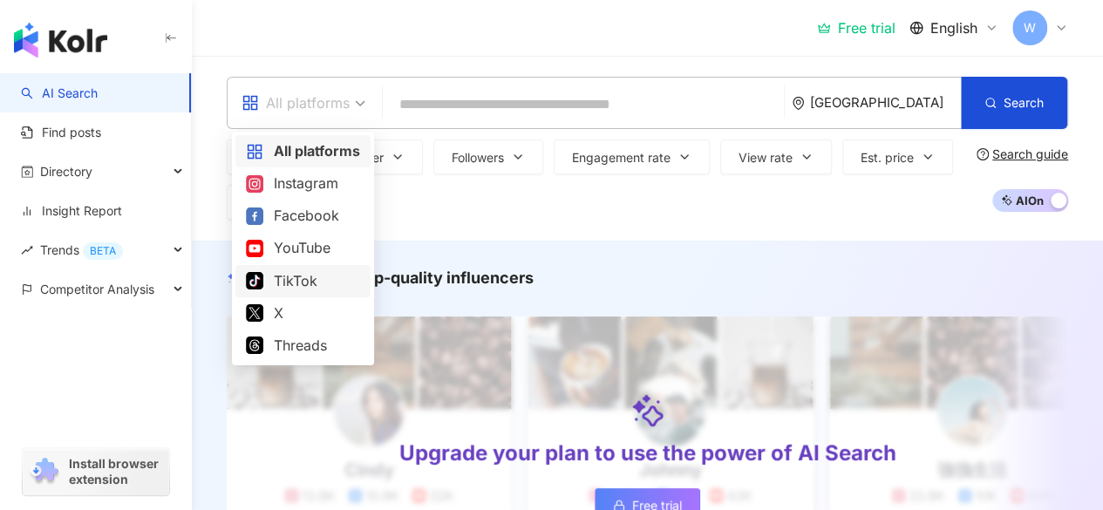
click at [315, 280] on div "TikTok" at bounding box center [303, 281] width 114 height 22
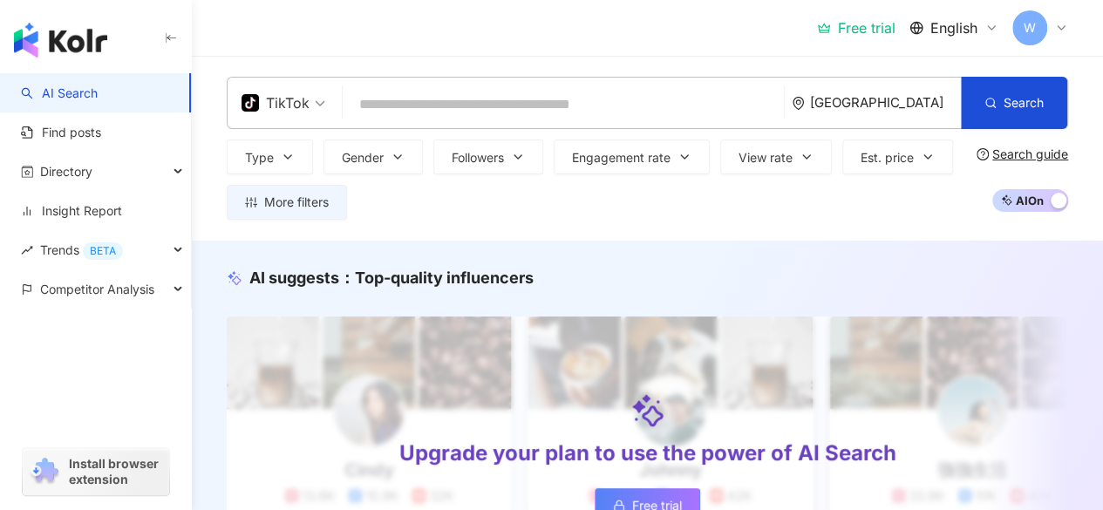
click at [495, 107] on input "search" at bounding box center [563, 104] width 427 height 33
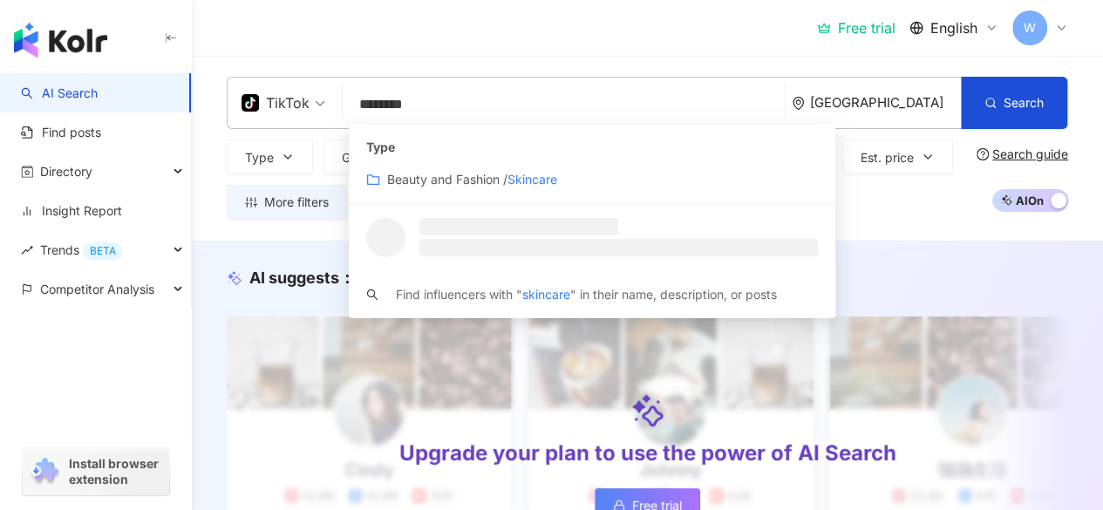
type input "********"
click at [889, 109] on div "South Korea" at bounding box center [885, 102] width 151 height 15
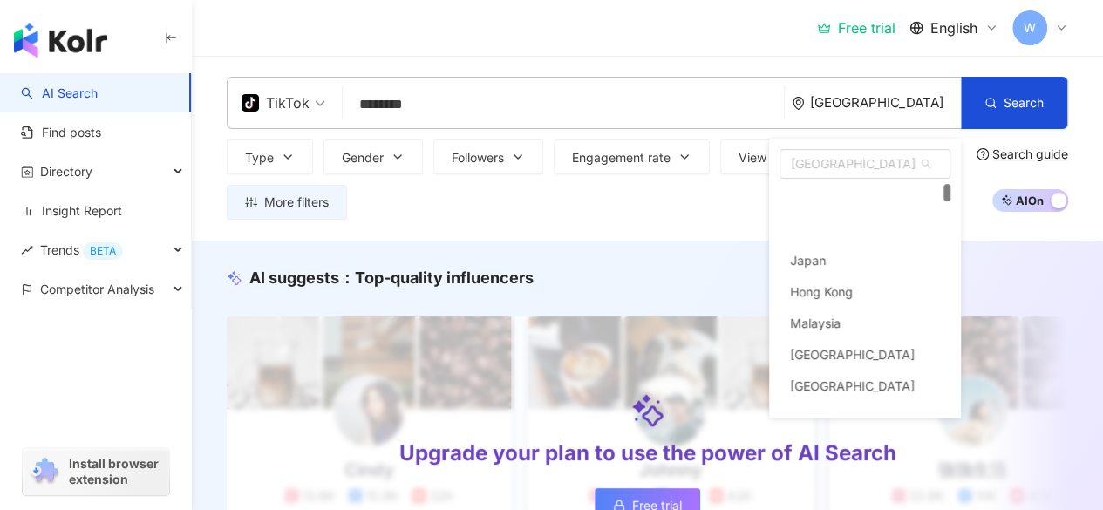
scroll to position [65, 0]
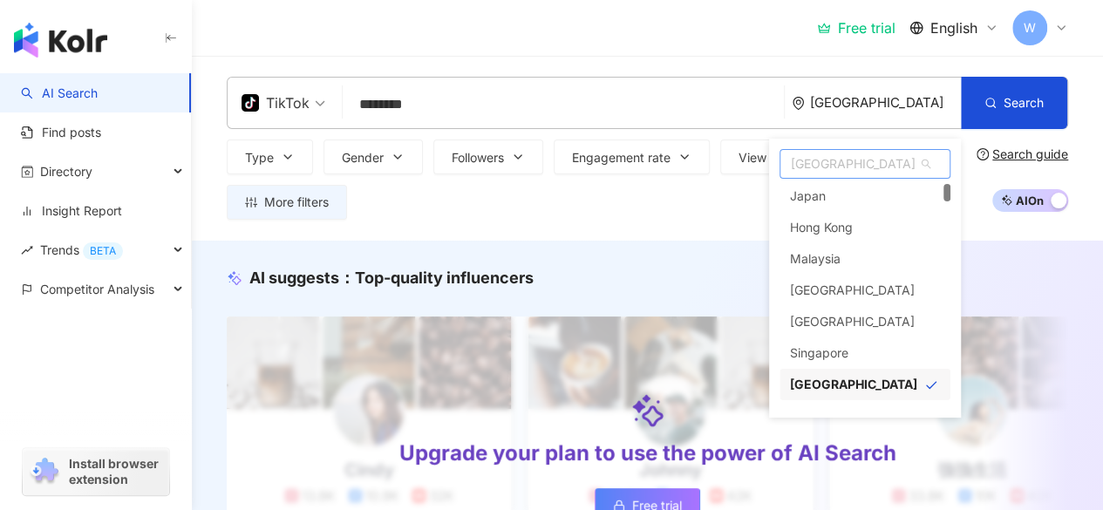
click at [855, 168] on span "South Korea" at bounding box center [864, 164] width 169 height 28
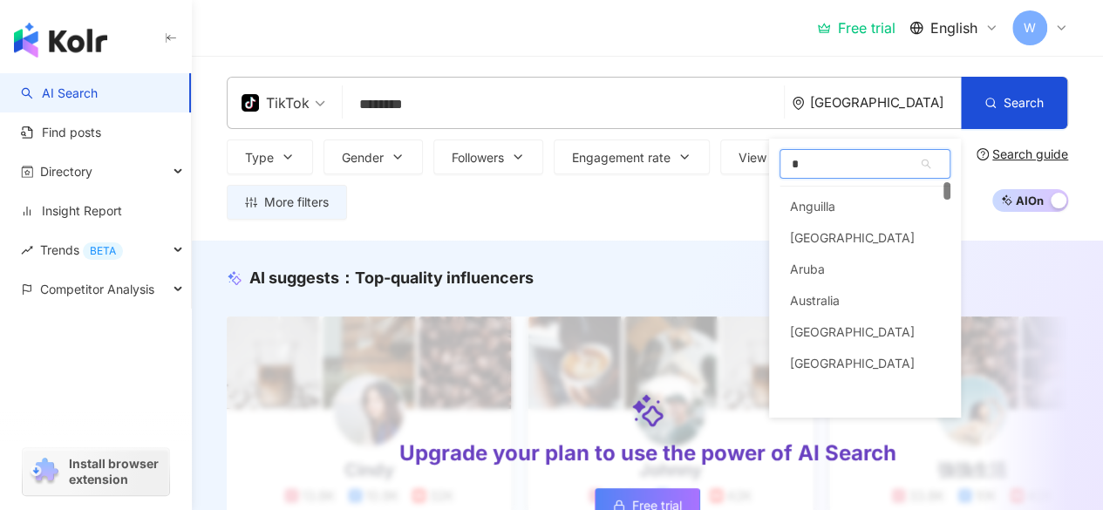
scroll to position [0, 0]
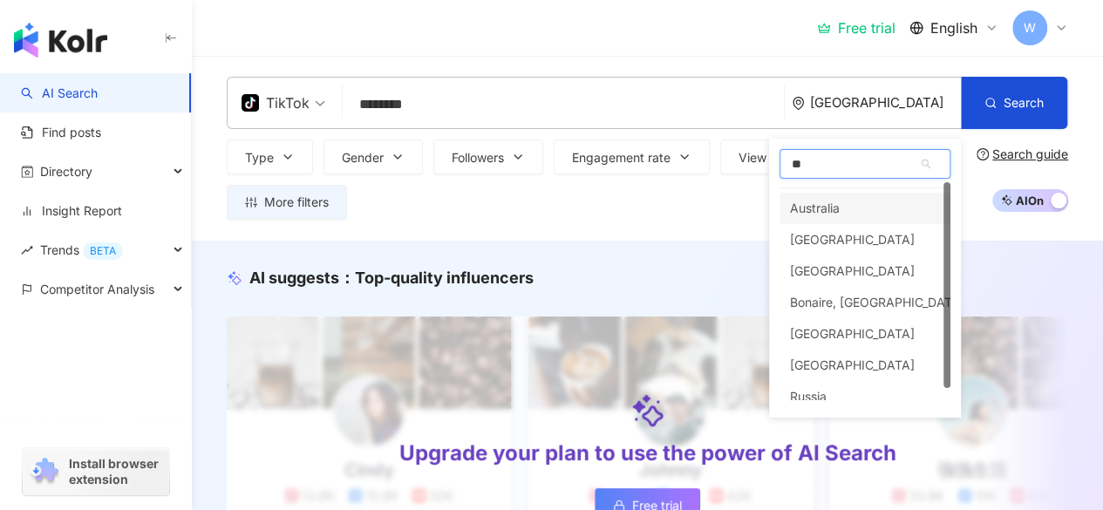
type input "*"
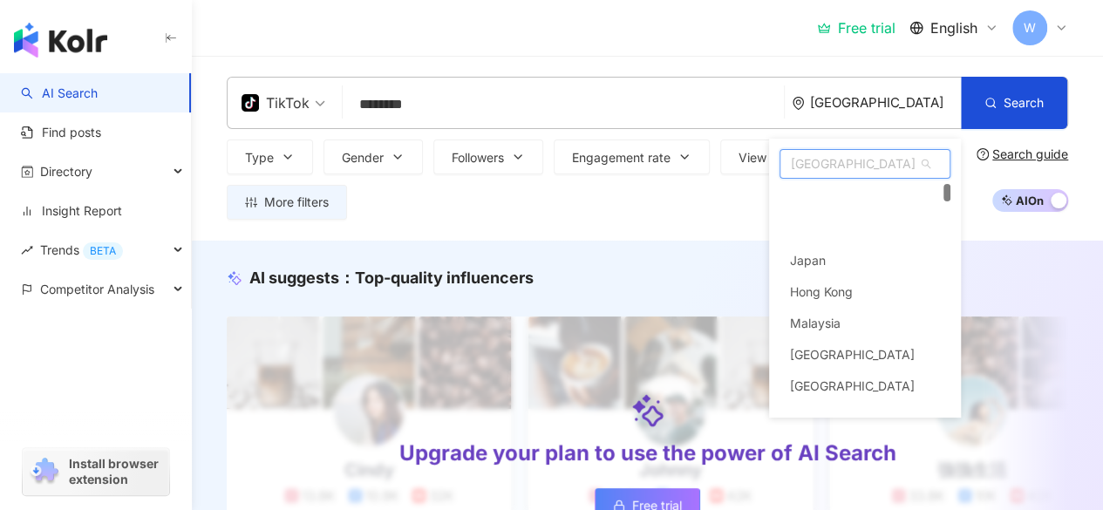
scroll to position [65, 0]
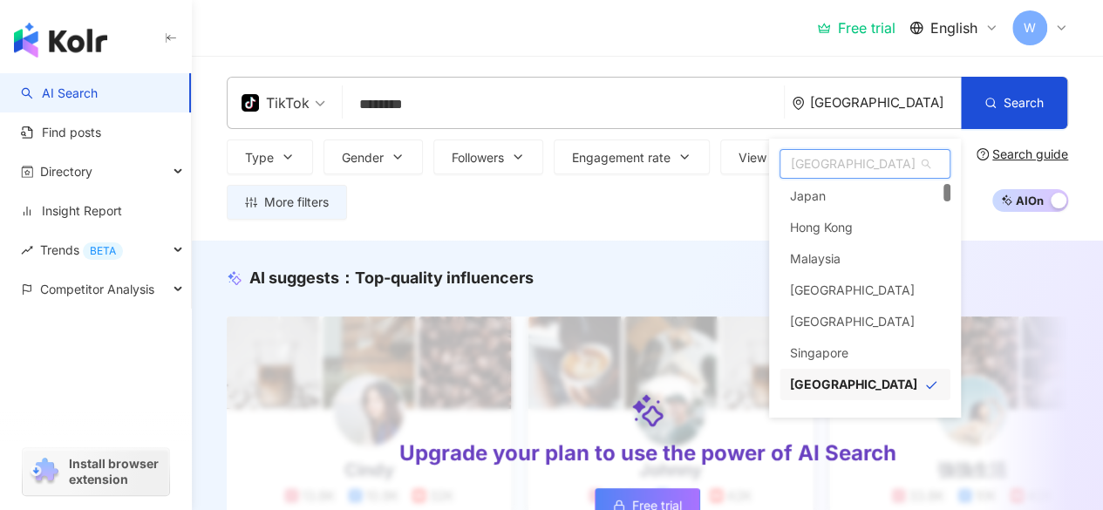
type input "*"
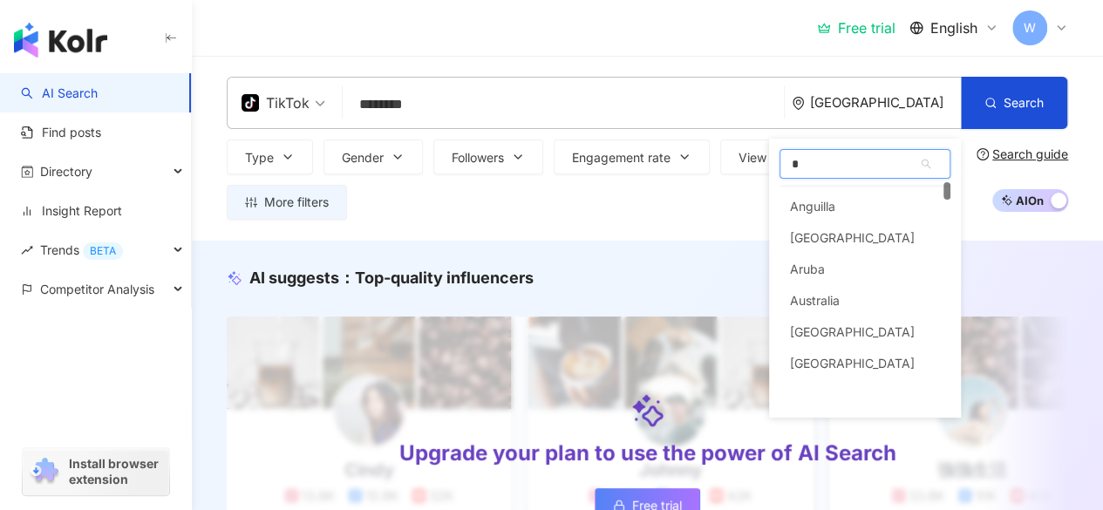
scroll to position [0, 0]
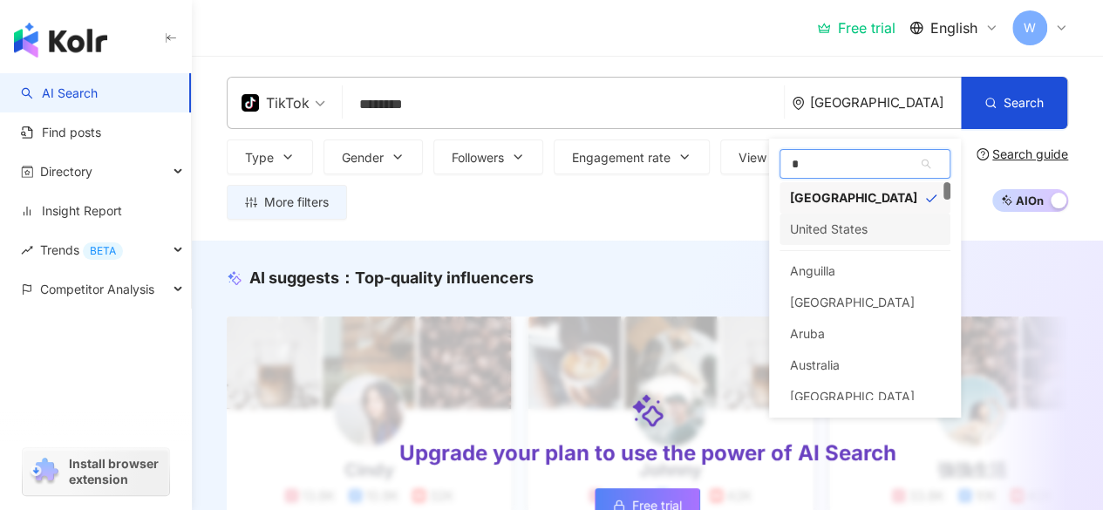
click at [832, 226] on div "United States" at bounding box center [829, 229] width 78 height 31
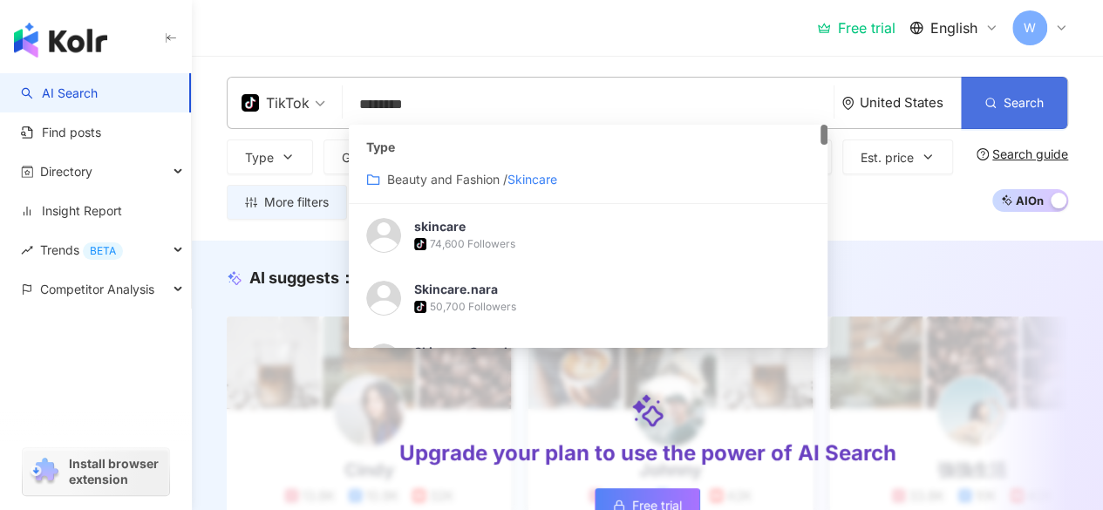
click at [1015, 103] on span "Search" at bounding box center [1024, 103] width 40 height 14
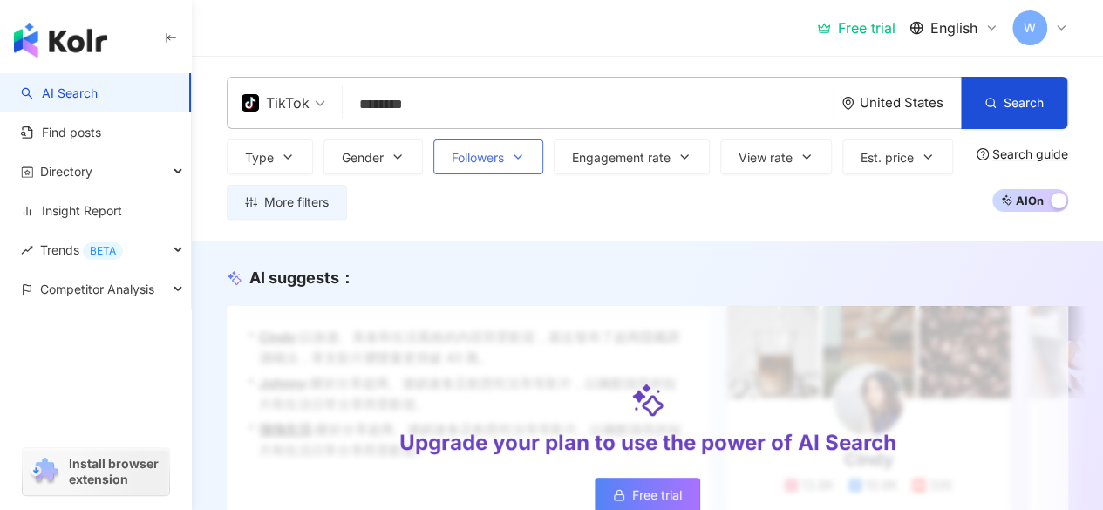
click at [513, 153] on icon "button" at bounding box center [518, 157] width 14 height 14
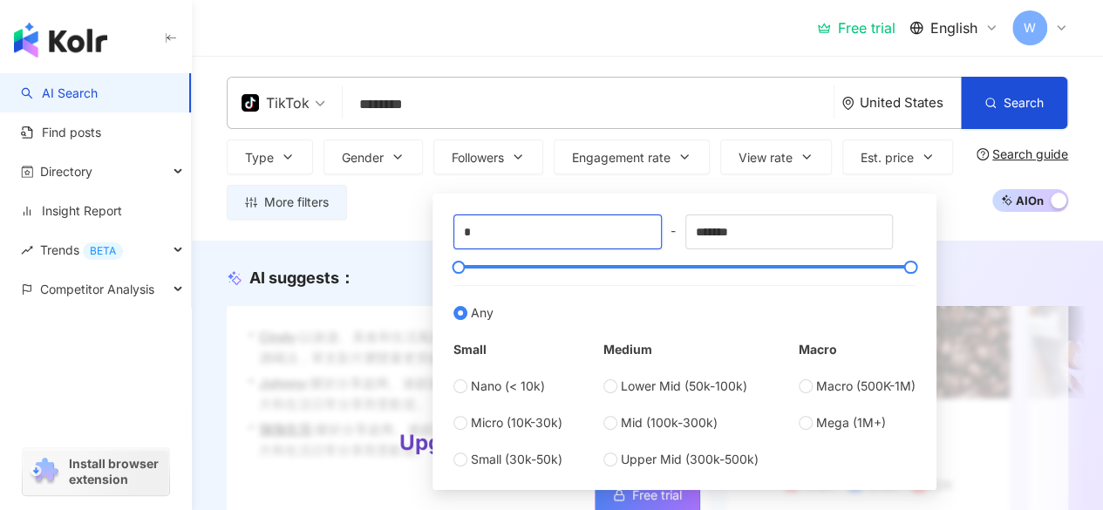
drag, startPoint x: 586, startPoint y: 228, endPoint x: 426, endPoint y: 219, distance: 160.7
click at [426, 219] on div "Type Gender Followers Engagement rate View rate Est. price More filters * - ***…" at bounding box center [598, 180] width 743 height 80
type input "*"
type input "****"
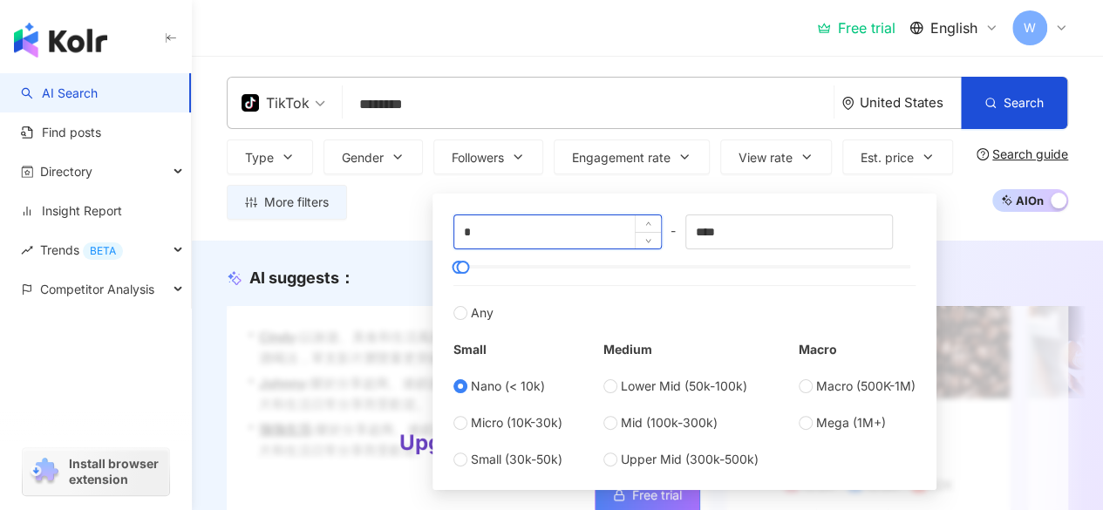
click at [614, 235] on input "*" at bounding box center [557, 231] width 207 height 33
type input "****"
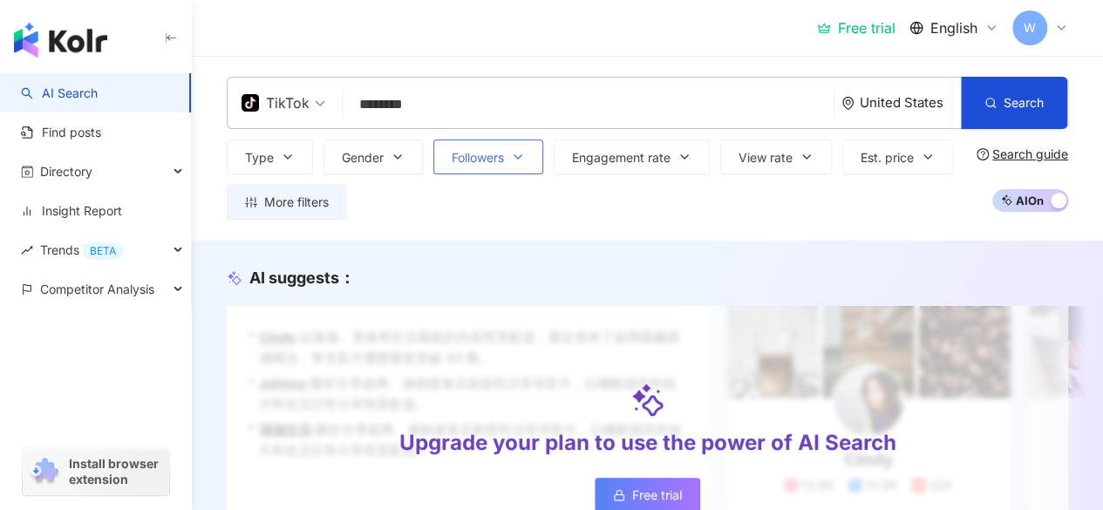
click at [510, 161] on button "Followers" at bounding box center [488, 157] width 110 height 35
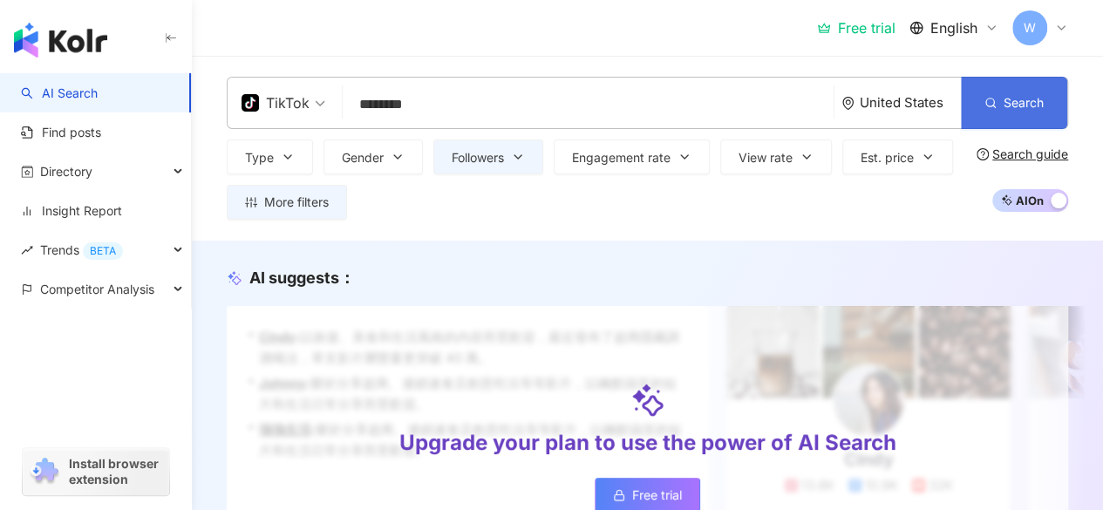
click at [998, 94] on button "Search" at bounding box center [1014, 103] width 106 height 52
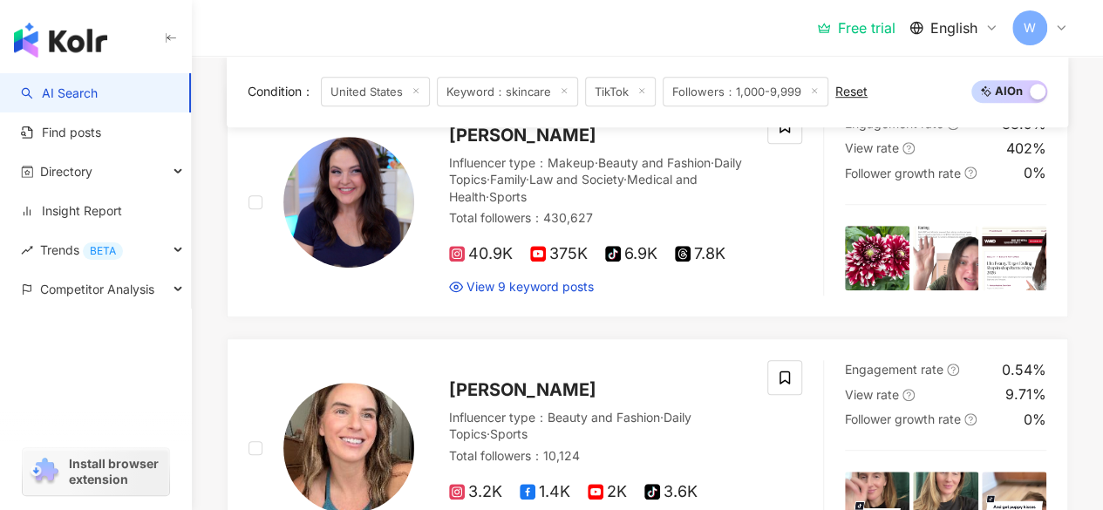
scroll to position [448, 0]
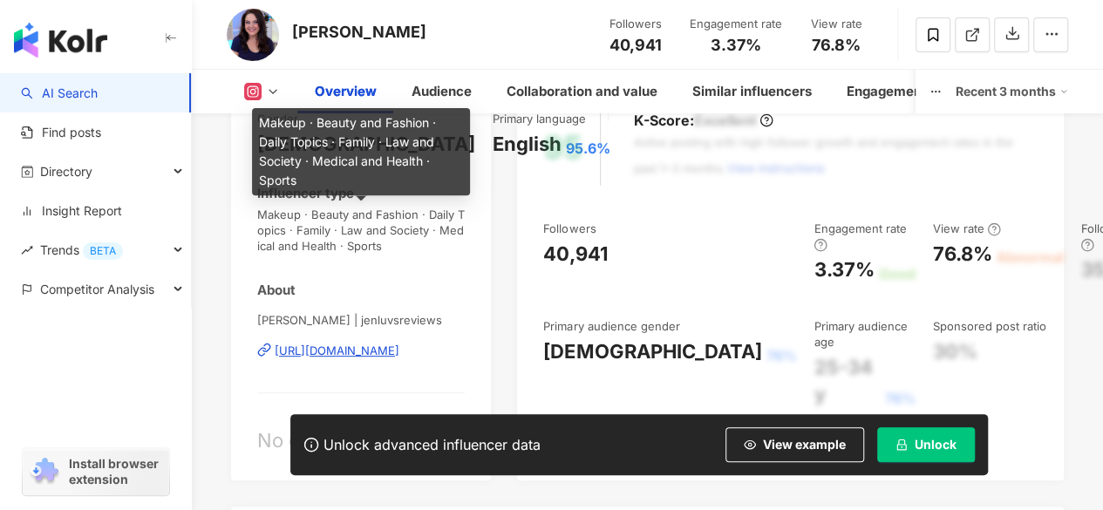
scroll to position [262, 0]
